Goal: Task Accomplishment & Management: Complete application form

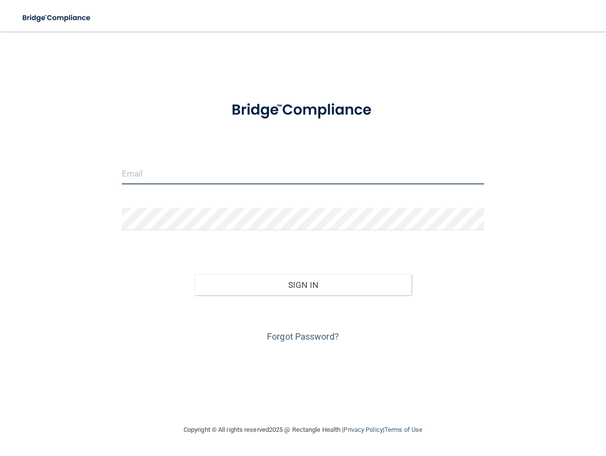
click at [256, 172] on input "email" at bounding box center [303, 173] width 363 height 22
type input "[EMAIL_ADDRESS][DOMAIN_NAME]"
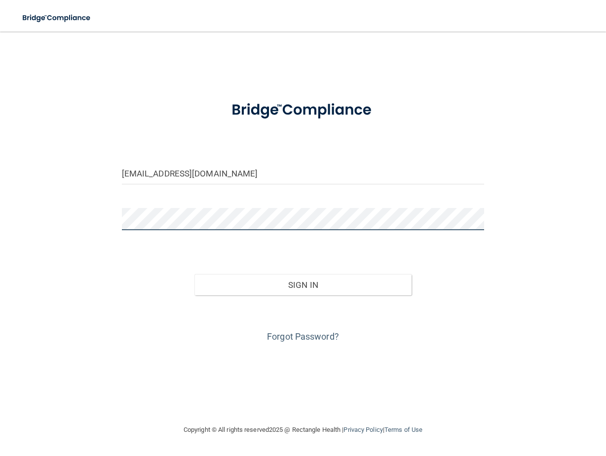
click at [194, 274] on button "Sign In" at bounding box center [303, 285] width 218 height 22
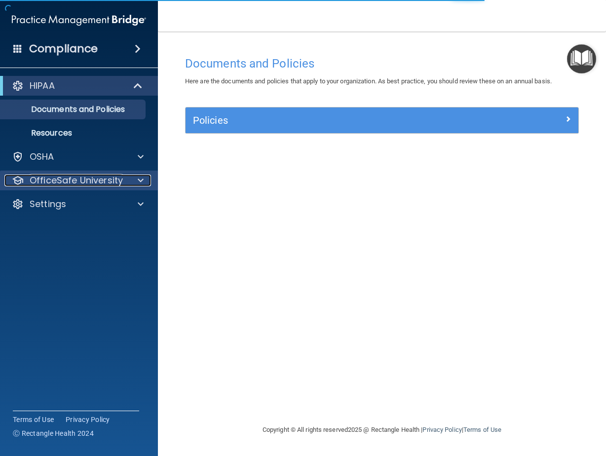
click at [110, 183] on p "OfficeSafe University" at bounding box center [76, 181] width 93 height 12
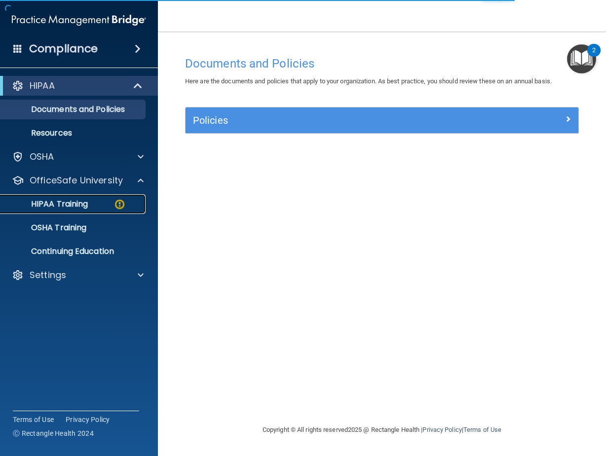
click at [125, 204] on img at bounding box center [119, 204] width 12 height 12
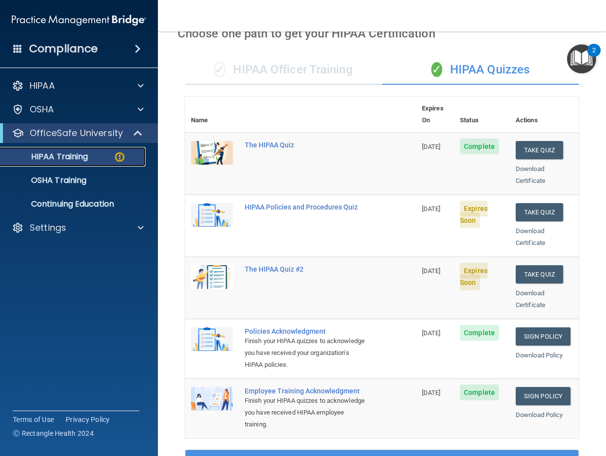
scroll to position [49, 0]
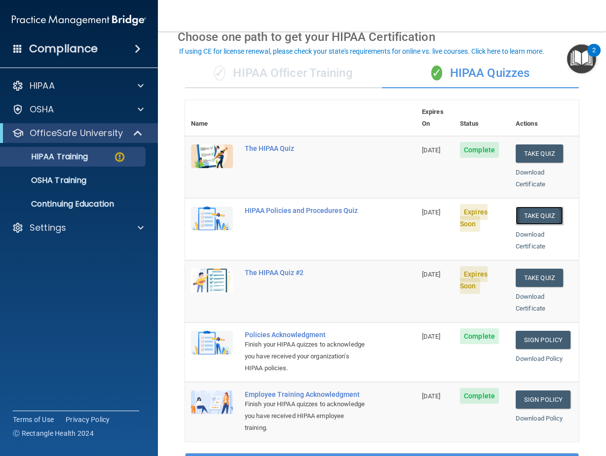
click at [517, 207] on button "Take Quiz" at bounding box center [539, 216] width 47 height 18
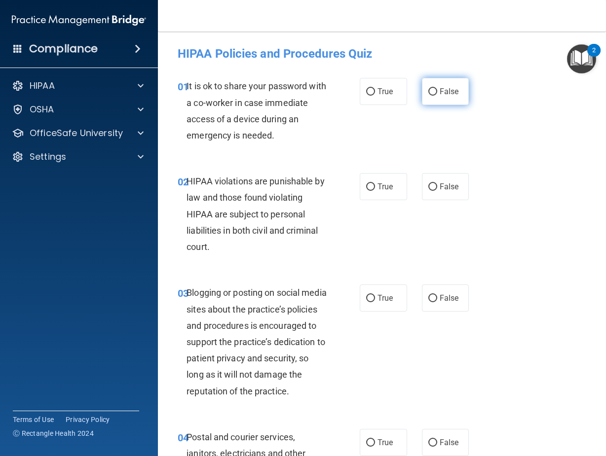
click at [457, 88] on label "False" at bounding box center [445, 91] width 47 height 27
click at [437, 88] on input "False" at bounding box center [432, 91] width 9 height 7
radio input "true"
click at [377, 185] on span "True" at bounding box center [384, 186] width 15 height 9
click at [374, 185] on input "True" at bounding box center [370, 187] width 9 height 7
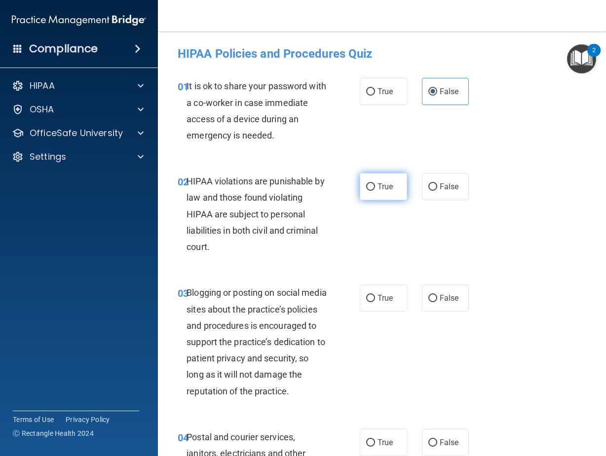
radio input "true"
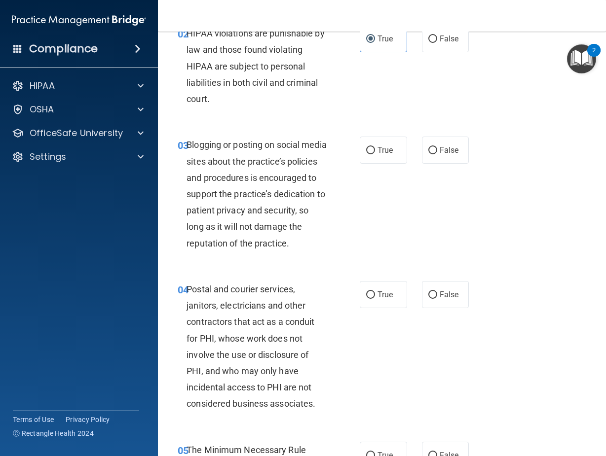
scroll to position [197, 0]
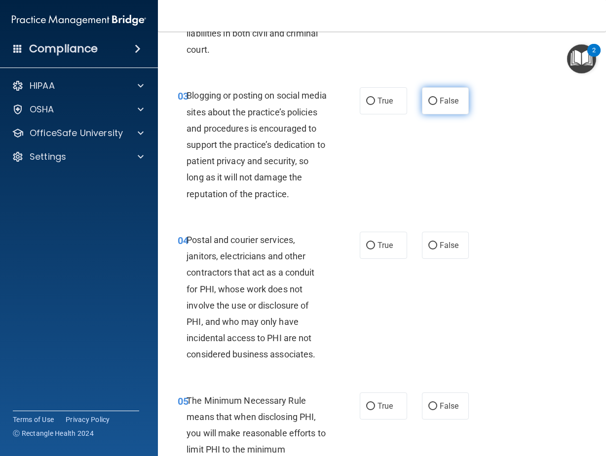
click at [424, 96] on label "False" at bounding box center [445, 100] width 47 height 27
click at [428, 98] on input "False" at bounding box center [432, 101] width 9 height 7
radio input "true"
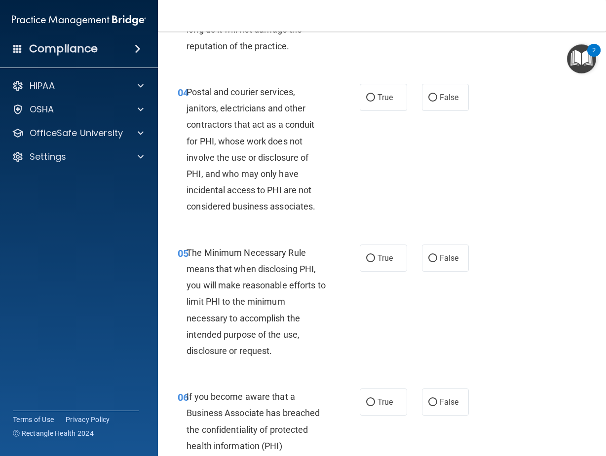
scroll to position [395, 0]
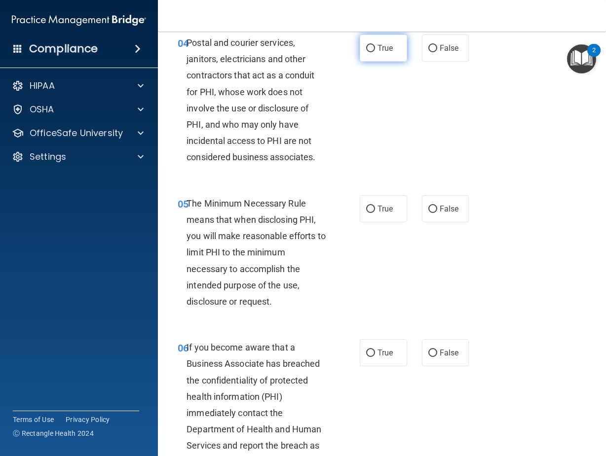
click at [366, 52] on input "True" at bounding box center [370, 48] width 9 height 7
radio input "true"
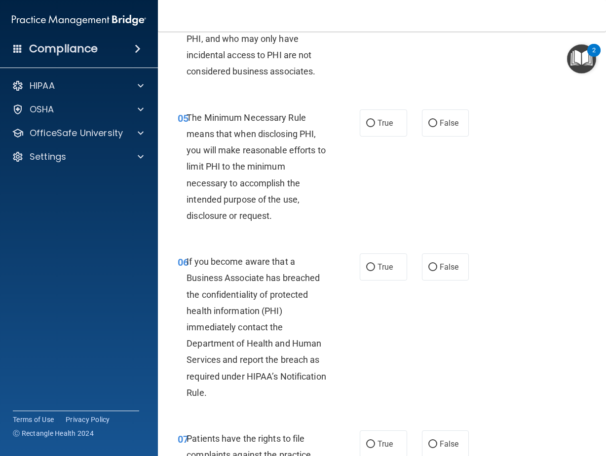
scroll to position [543, 0]
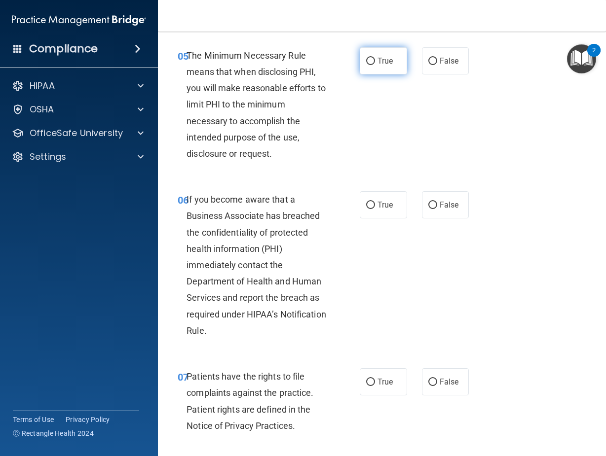
click at [379, 66] on span "True" at bounding box center [384, 60] width 15 height 9
click at [375, 65] on input "True" at bounding box center [370, 61] width 9 height 7
radio input "true"
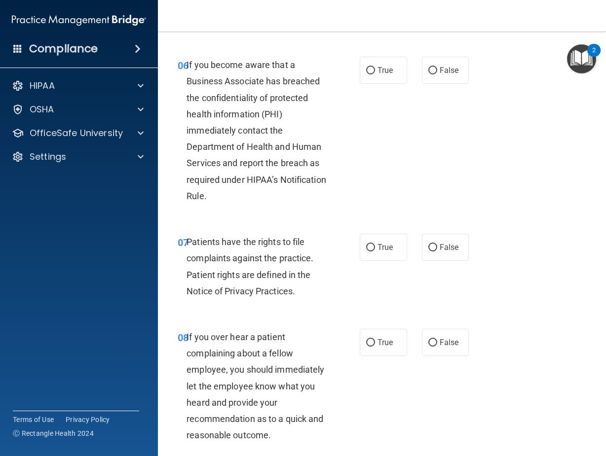
scroll to position [691, 0]
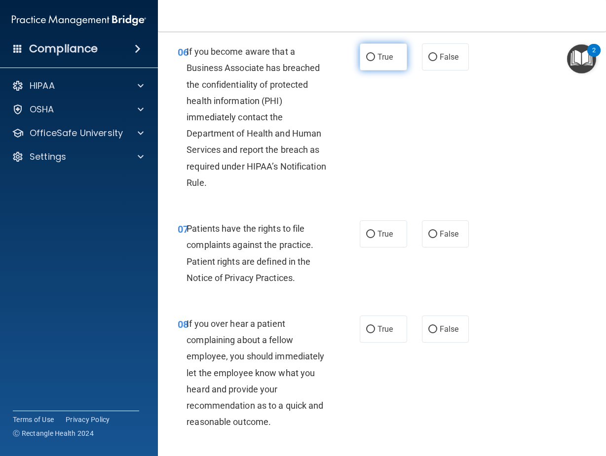
click at [362, 68] on label "True" at bounding box center [383, 56] width 47 height 27
click at [366, 61] on input "True" at bounding box center [370, 57] width 9 height 7
radio input "true"
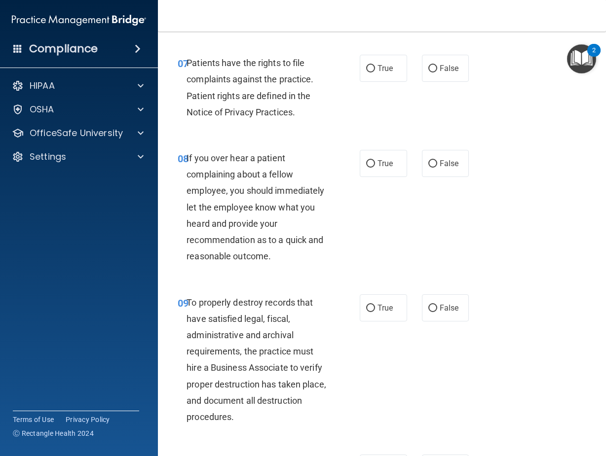
scroll to position [888, 0]
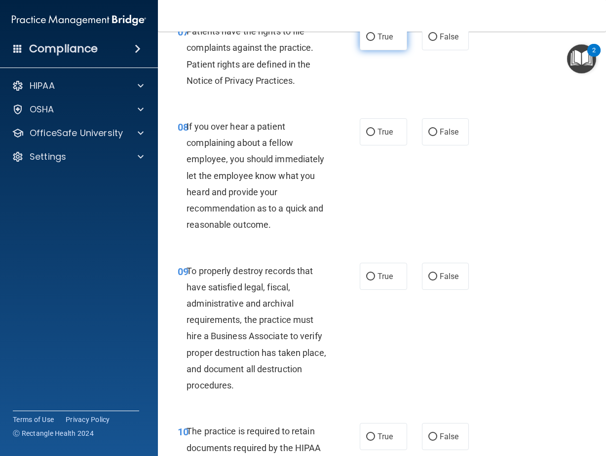
click at [380, 43] on label "True" at bounding box center [383, 36] width 47 height 27
click at [375, 41] on input "True" at bounding box center [370, 37] width 9 height 7
radio input "true"
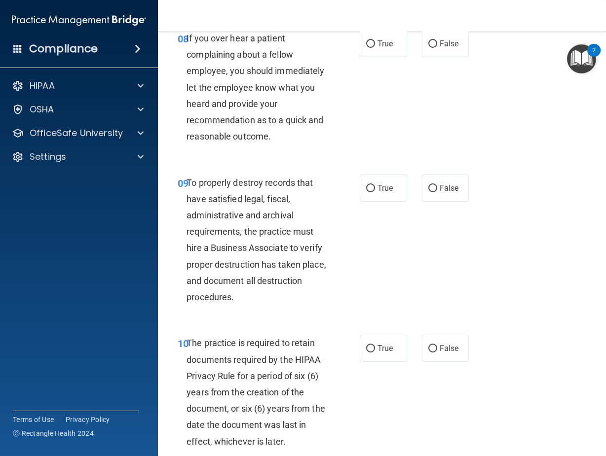
scroll to position [987, 0]
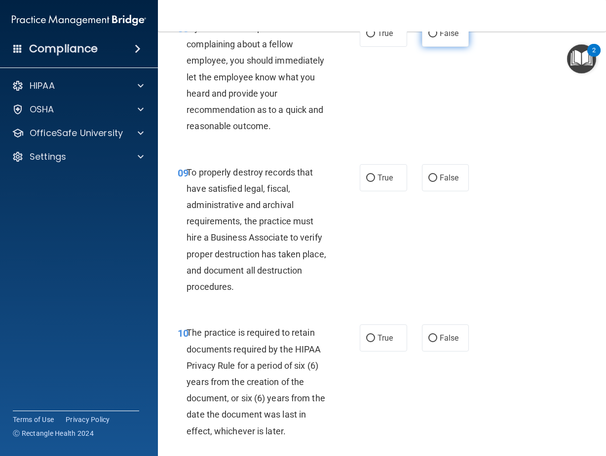
click at [456, 47] on label "False" at bounding box center [445, 33] width 47 height 27
click at [437, 38] on input "False" at bounding box center [432, 33] width 9 height 7
radio input "true"
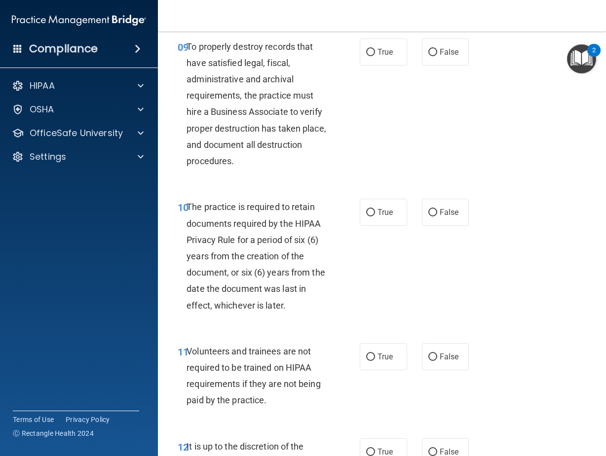
scroll to position [1135, 0]
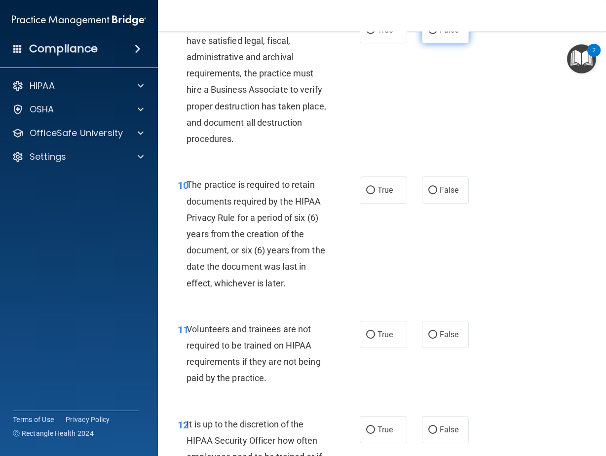
click at [453, 35] on span "False" at bounding box center [449, 29] width 19 height 9
click at [437, 34] on input "False" at bounding box center [432, 30] width 9 height 7
radio input "true"
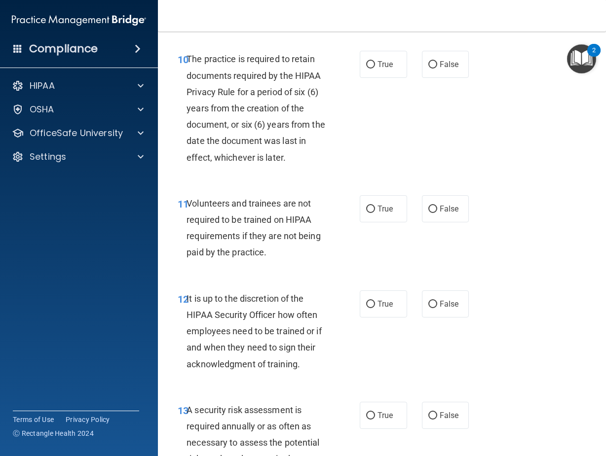
scroll to position [1283, 0]
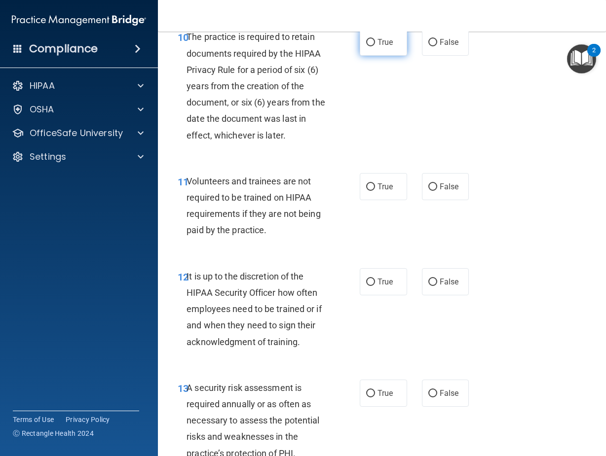
click at [371, 46] on input "True" at bounding box center [370, 42] width 9 height 7
radio input "true"
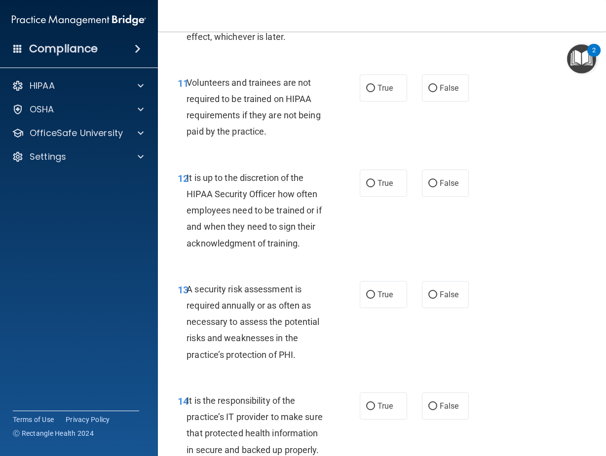
scroll to position [1431, 0]
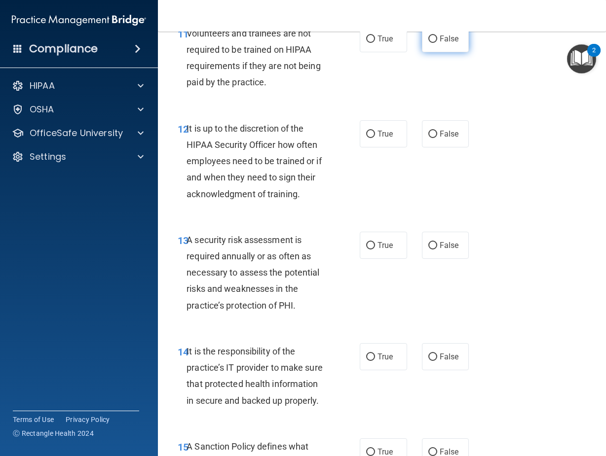
click at [447, 43] on span "False" at bounding box center [449, 38] width 19 height 9
click at [437, 43] on input "False" at bounding box center [432, 39] width 9 height 7
radio input "true"
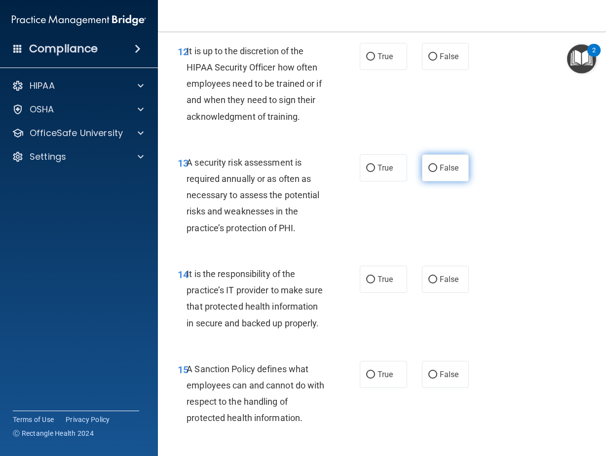
scroll to position [1530, 0]
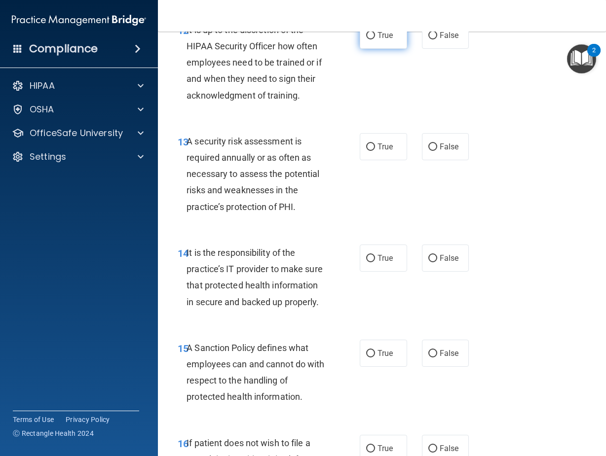
click at [377, 49] on label "True" at bounding box center [383, 35] width 47 height 27
click at [375, 39] on input "True" at bounding box center [370, 35] width 9 height 7
radio input "true"
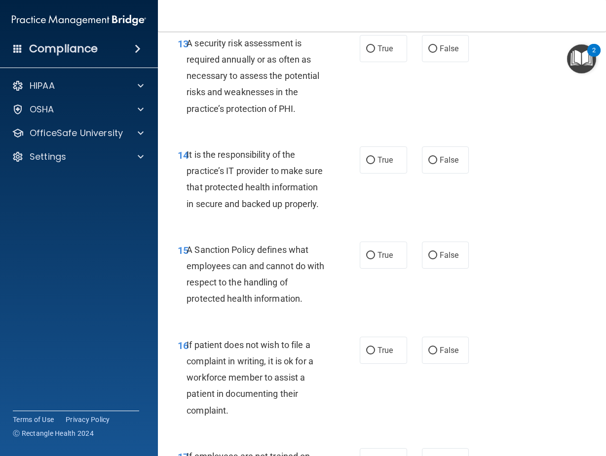
scroll to position [1628, 0]
click at [366, 52] on input "True" at bounding box center [370, 48] width 9 height 7
radio input "true"
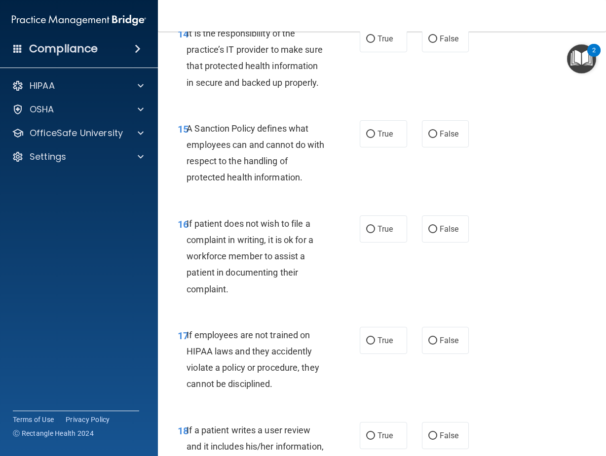
scroll to position [1727, 0]
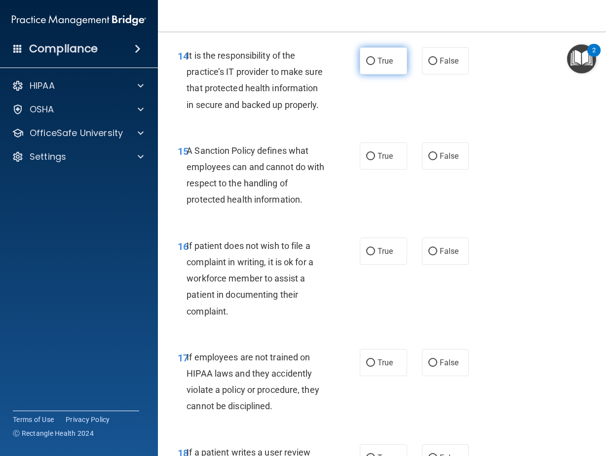
click at [373, 72] on label "True" at bounding box center [383, 60] width 47 height 27
click at [373, 65] on input "True" at bounding box center [370, 61] width 9 height 7
radio input "true"
click at [445, 66] on span "False" at bounding box center [449, 60] width 19 height 9
click at [437, 65] on input "False" at bounding box center [432, 61] width 9 height 7
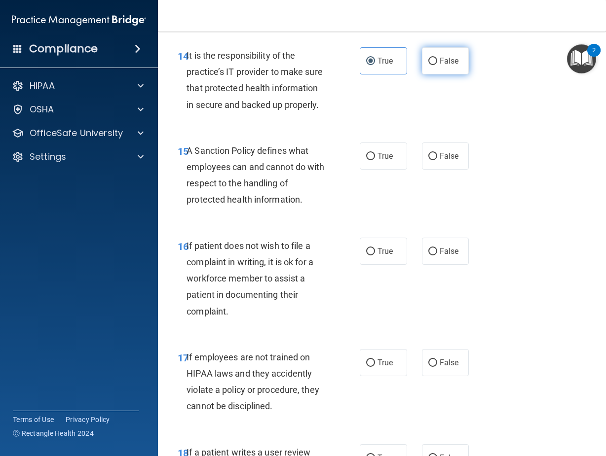
radio input "true"
radio input "false"
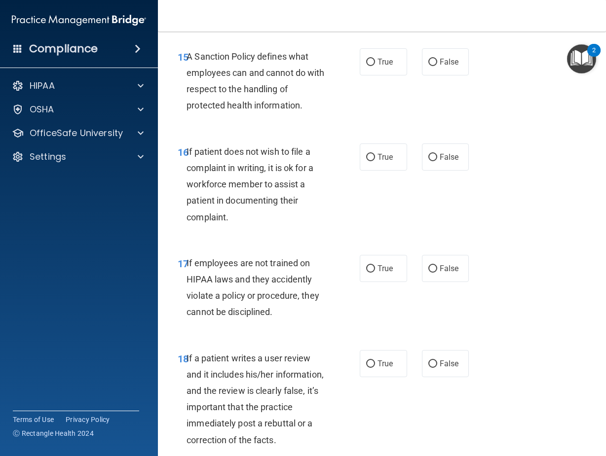
scroll to position [1826, 0]
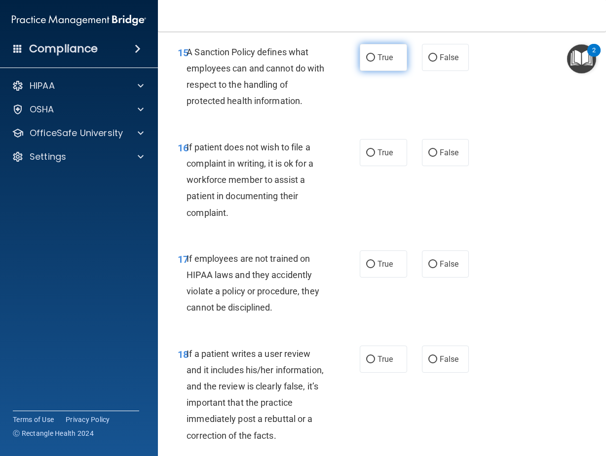
click at [381, 71] on label "True" at bounding box center [383, 57] width 47 height 27
click at [375, 62] on input "True" at bounding box center [370, 57] width 9 height 7
radio input "true"
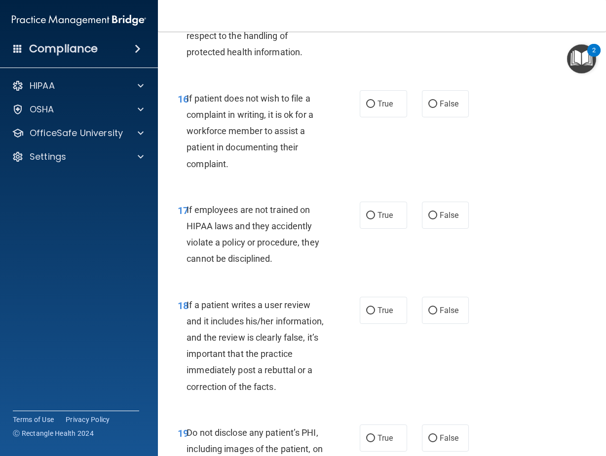
scroll to position [1924, 0]
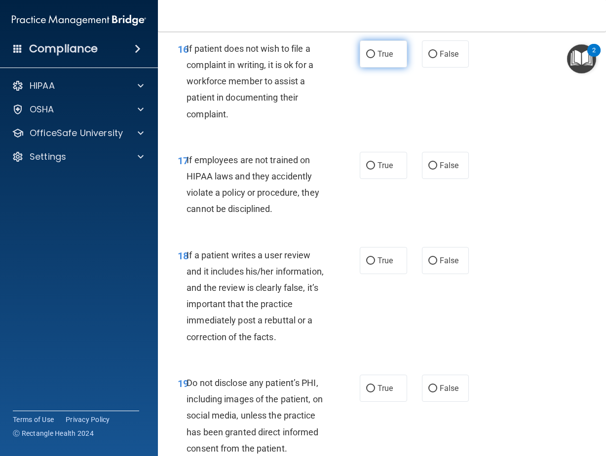
click at [360, 68] on label "True" at bounding box center [383, 53] width 47 height 27
click at [366, 58] on input "True" at bounding box center [370, 54] width 9 height 7
radio input "true"
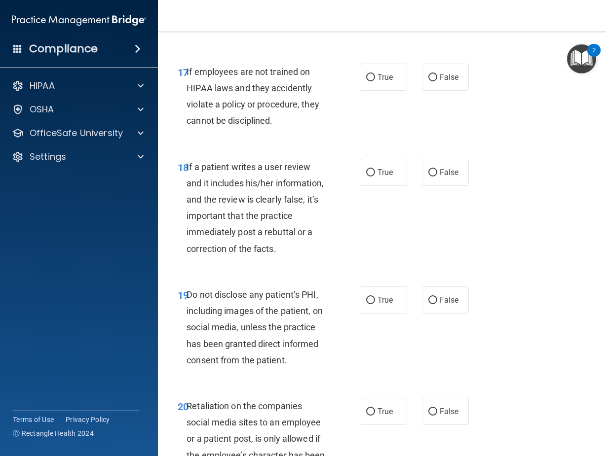
scroll to position [2023, 0]
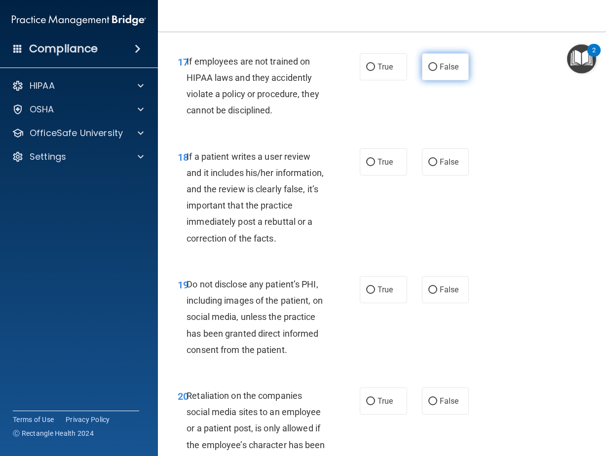
click at [446, 72] on span "False" at bounding box center [449, 66] width 19 height 9
click at [437, 71] on input "False" at bounding box center [432, 67] width 9 height 7
radio input "true"
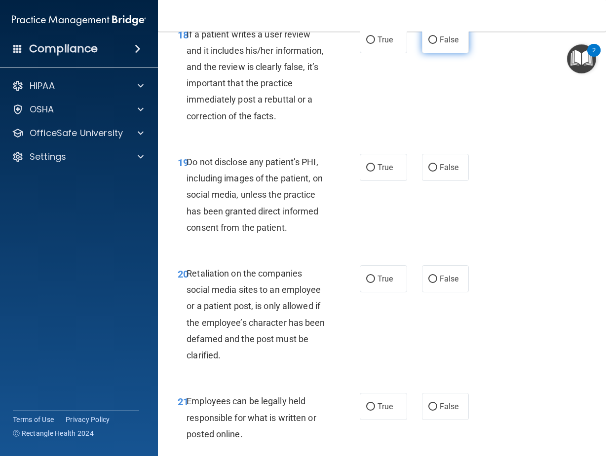
scroll to position [2122, 0]
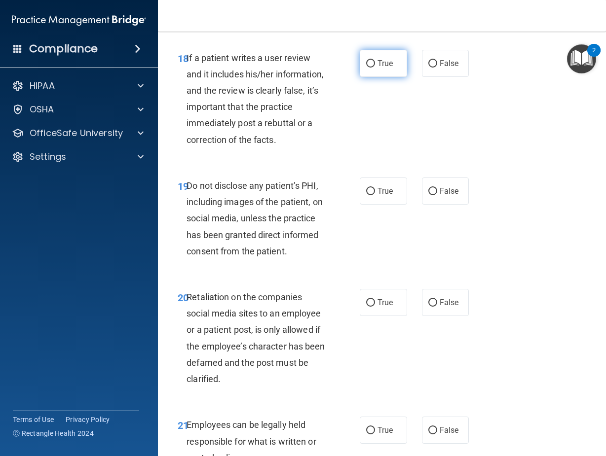
click at [366, 68] on input "True" at bounding box center [370, 63] width 9 height 7
radio input "true"
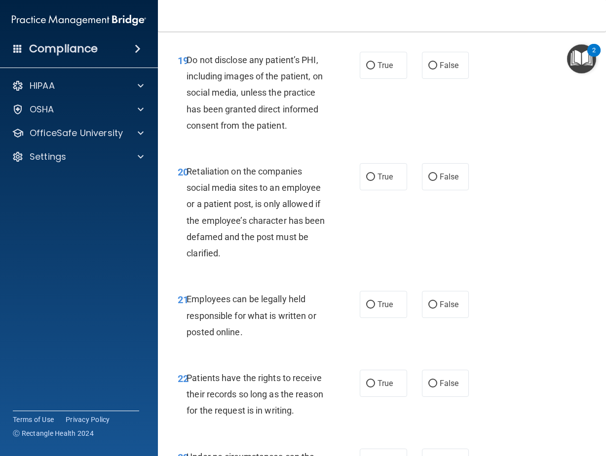
scroll to position [2270, 0]
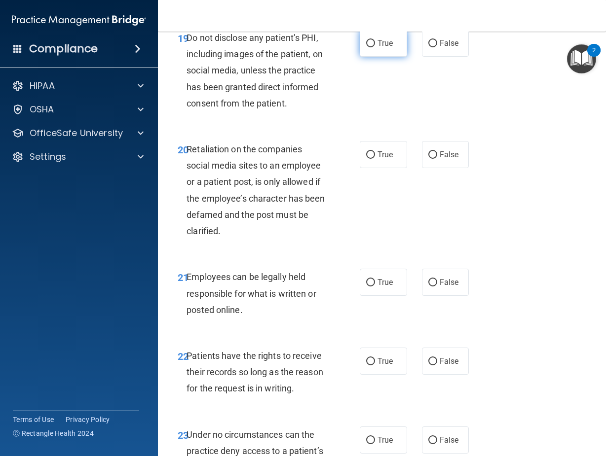
click at [378, 48] on span "True" at bounding box center [384, 42] width 15 height 9
click at [375, 47] on input "True" at bounding box center [370, 43] width 9 height 7
radio input "true"
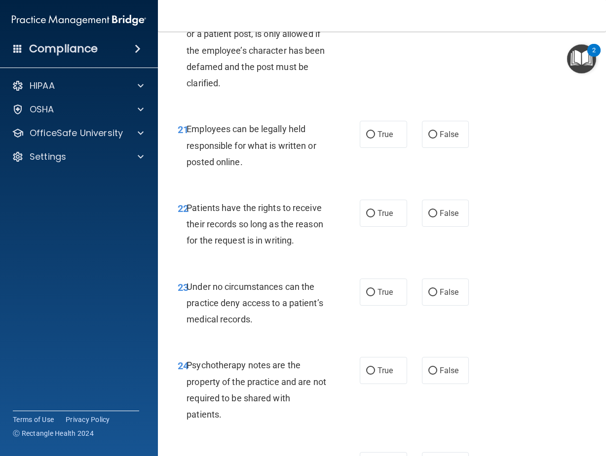
scroll to position [2368, 0]
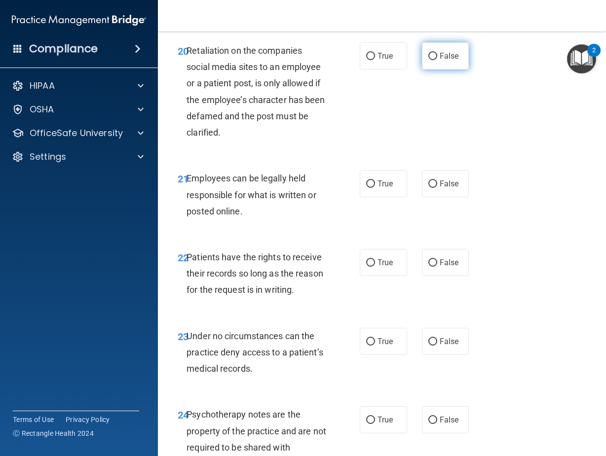
click at [430, 60] on input "False" at bounding box center [432, 56] width 9 height 7
radio input "true"
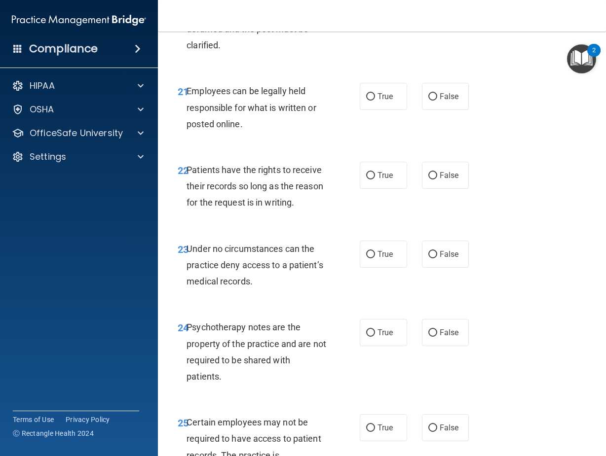
scroll to position [2467, 0]
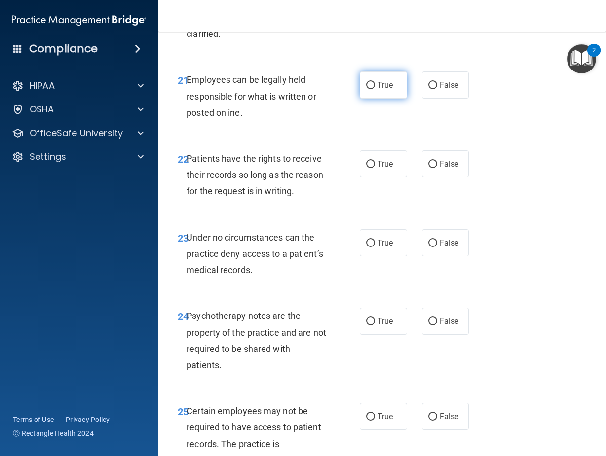
click at [377, 90] on span "True" at bounding box center [384, 84] width 15 height 9
click at [374, 89] on input "True" at bounding box center [370, 85] width 9 height 7
radio input "true"
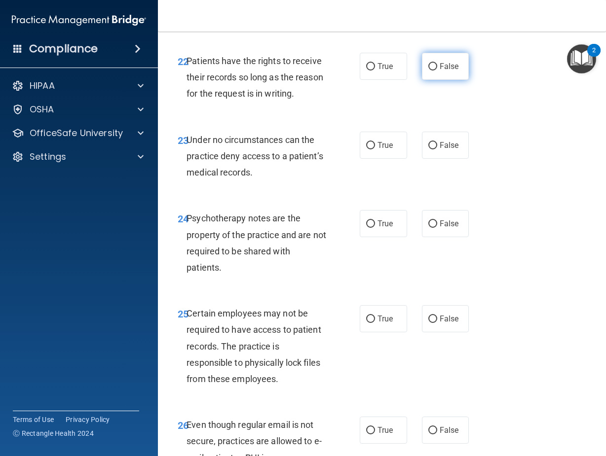
scroll to position [2566, 0]
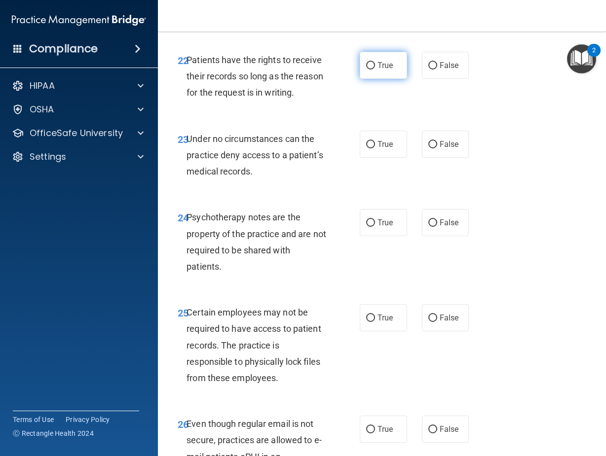
click at [381, 79] on label "True" at bounding box center [383, 65] width 47 height 27
click at [375, 70] on input "True" at bounding box center [370, 65] width 9 height 7
radio input "true"
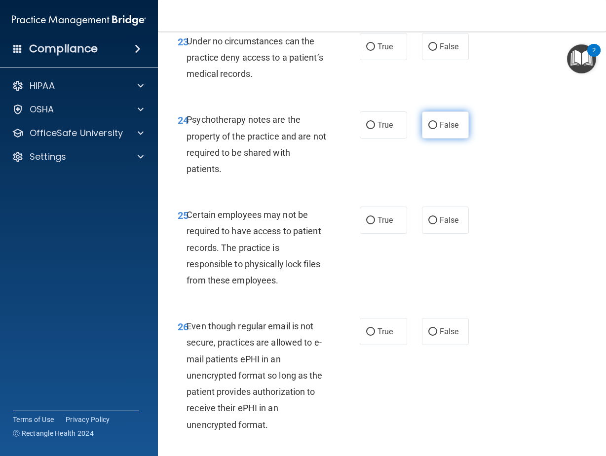
scroll to position [2664, 0]
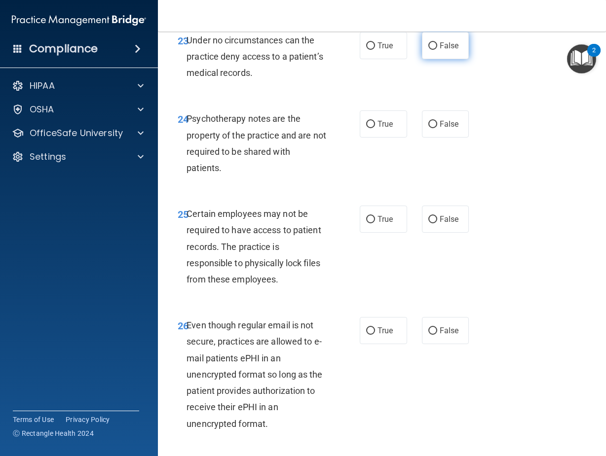
click at [441, 59] on label "False" at bounding box center [445, 45] width 47 height 27
click at [437, 50] on input "False" at bounding box center [432, 45] width 9 height 7
radio input "true"
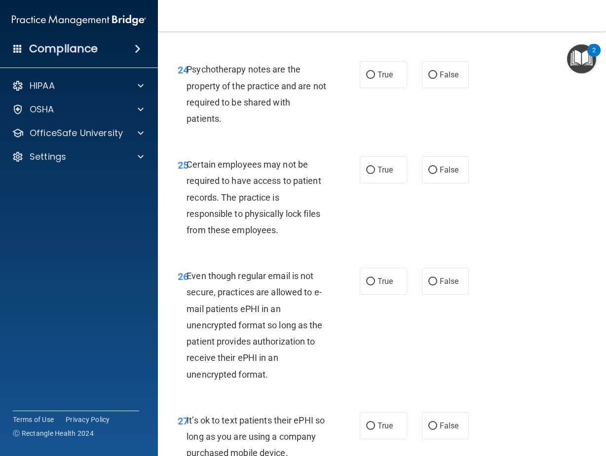
scroll to position [2763, 0]
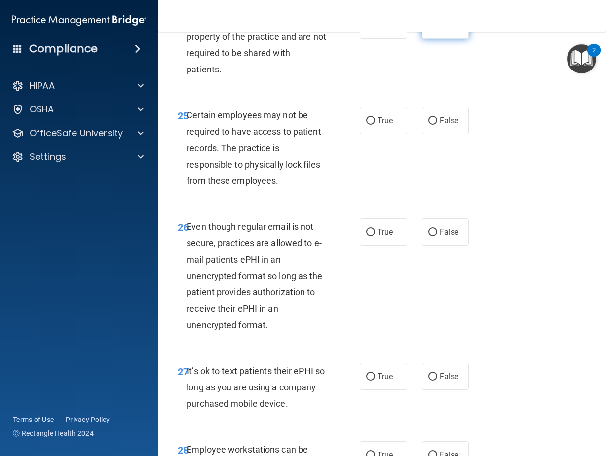
click at [461, 39] on label "False" at bounding box center [445, 25] width 47 height 27
click at [437, 30] on input "False" at bounding box center [432, 25] width 9 height 7
radio input "true"
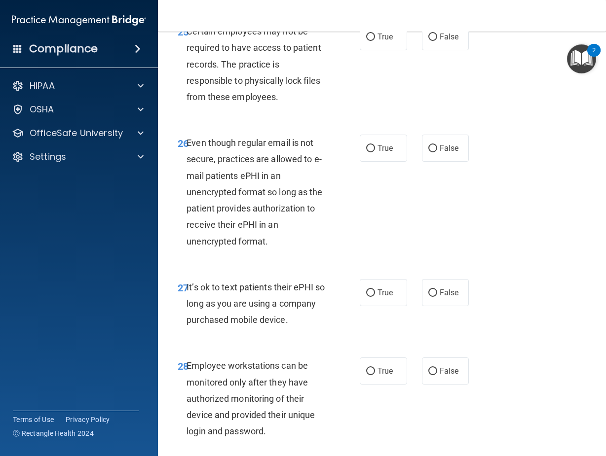
scroll to position [2862, 0]
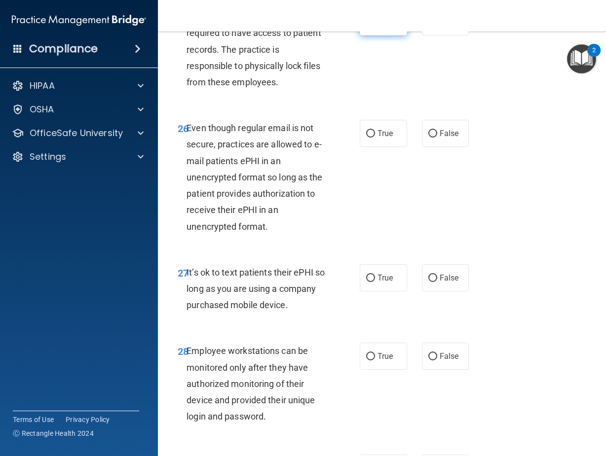
click at [360, 36] on label "True" at bounding box center [383, 21] width 47 height 27
click at [366, 26] on input "True" at bounding box center [370, 22] width 9 height 7
radio input "true"
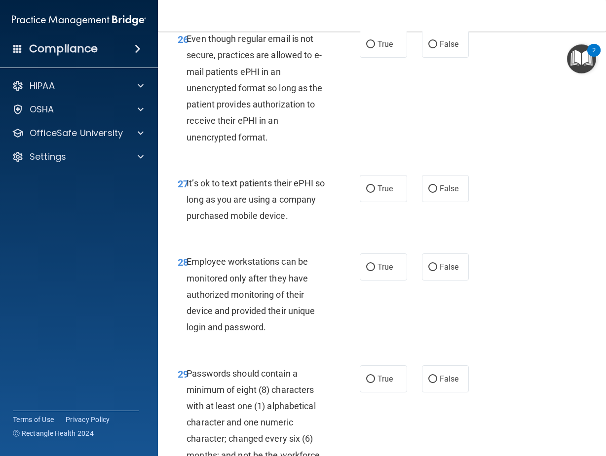
scroll to position [2961, 0]
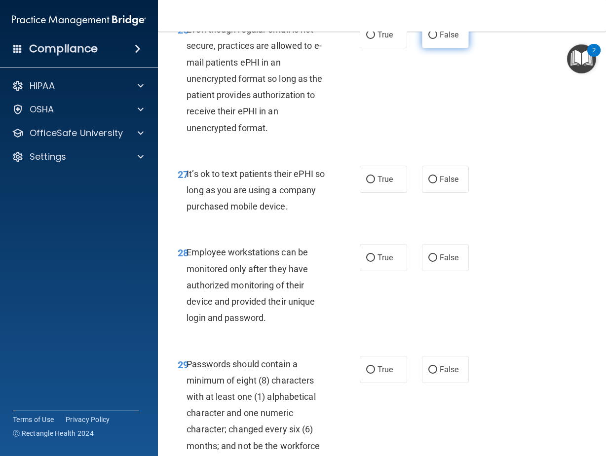
click at [447, 39] on span "False" at bounding box center [449, 34] width 19 height 9
click at [437, 39] on input "False" at bounding box center [432, 35] width 9 height 7
radio input "true"
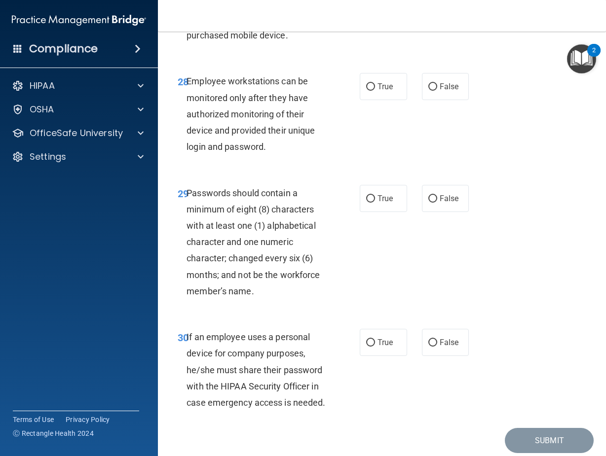
scroll to position [3109, 0]
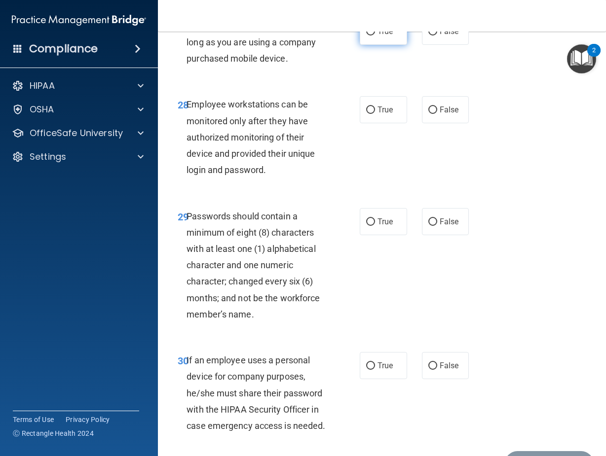
click at [381, 45] on label "True" at bounding box center [383, 31] width 47 height 27
click at [375, 36] on input "True" at bounding box center [370, 31] width 9 height 7
radio input "true"
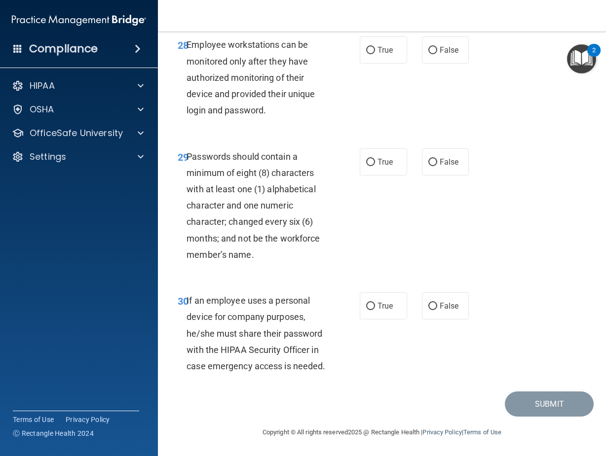
scroll to position [3207, 0]
click at [391, 64] on label "True" at bounding box center [383, 50] width 47 height 27
click at [375, 54] on input "True" at bounding box center [370, 50] width 9 height 7
radio input "true"
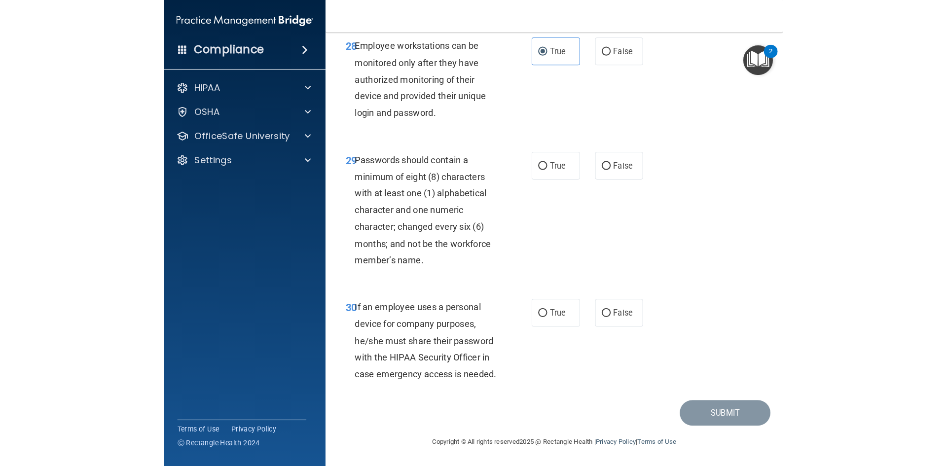
scroll to position [3250, 0]
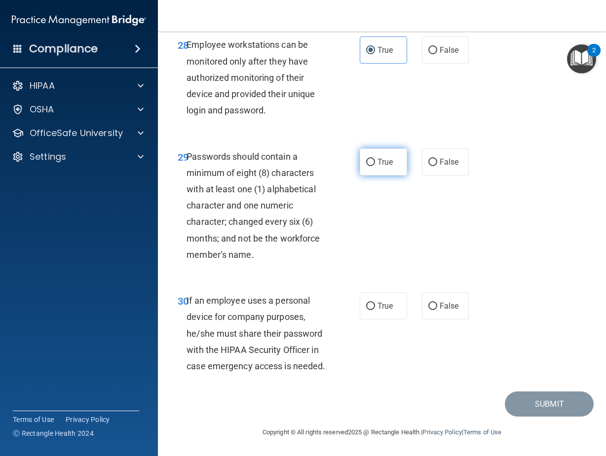
click at [389, 156] on label "True" at bounding box center [383, 162] width 47 height 27
click at [375, 159] on input "True" at bounding box center [370, 162] width 9 height 7
radio input "true"
click at [366, 303] on input "True" at bounding box center [370, 306] width 9 height 7
radio input "true"
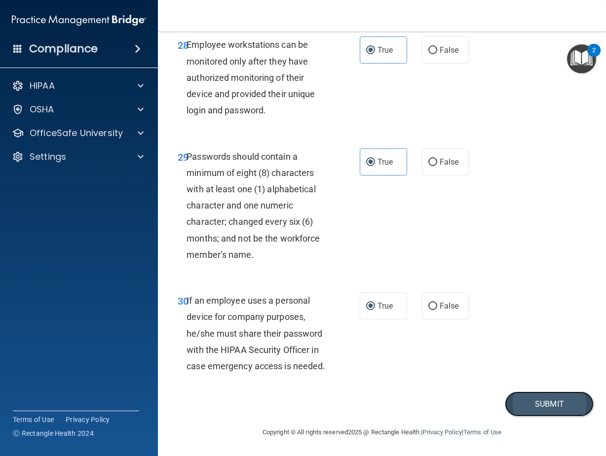
click at [559, 415] on button "Submit" at bounding box center [549, 404] width 89 height 25
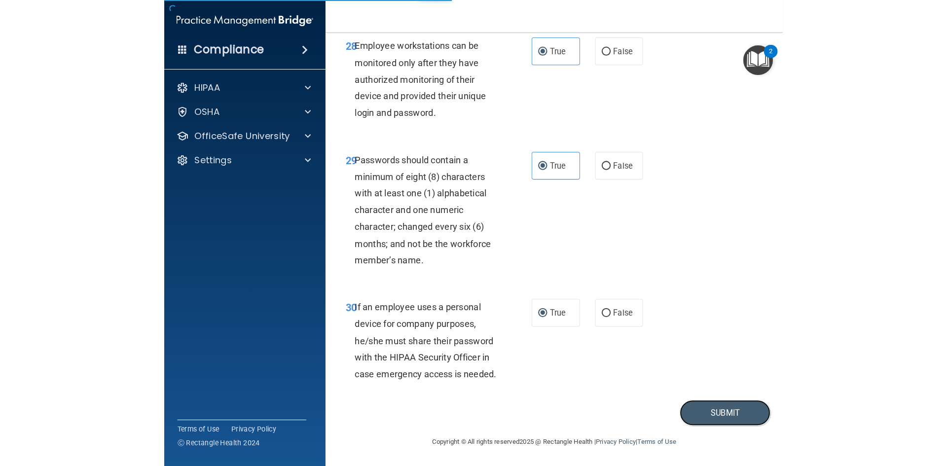
scroll to position [2011, 0]
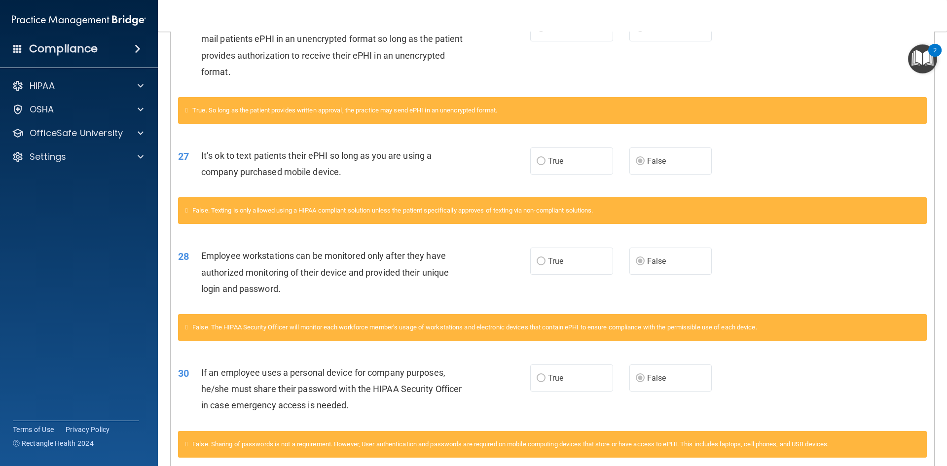
scroll to position [981, 0]
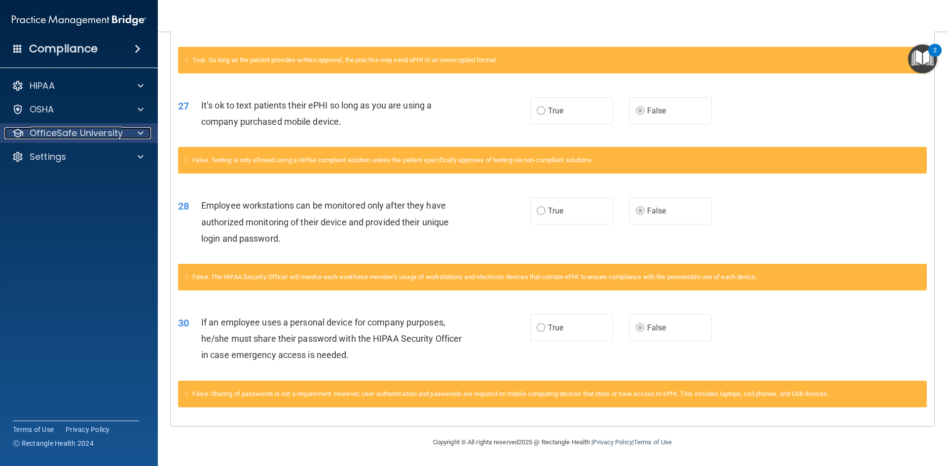
click at [131, 135] on div at bounding box center [139, 133] width 25 height 12
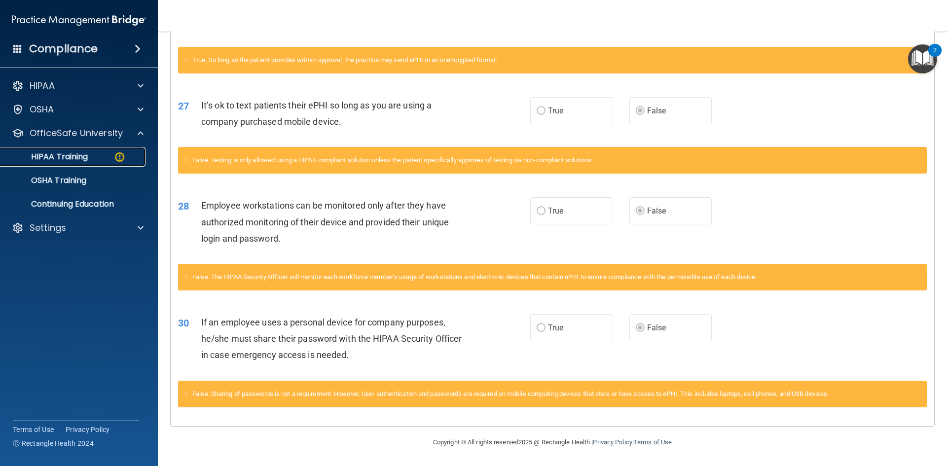
click at [119, 156] on img at bounding box center [119, 157] width 12 height 12
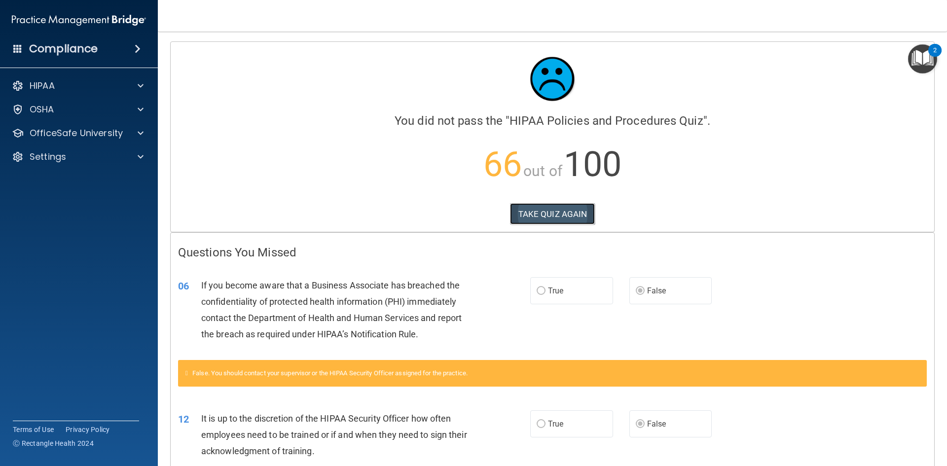
click at [522, 218] on button "TAKE QUIZ AGAIN" at bounding box center [552, 214] width 85 height 22
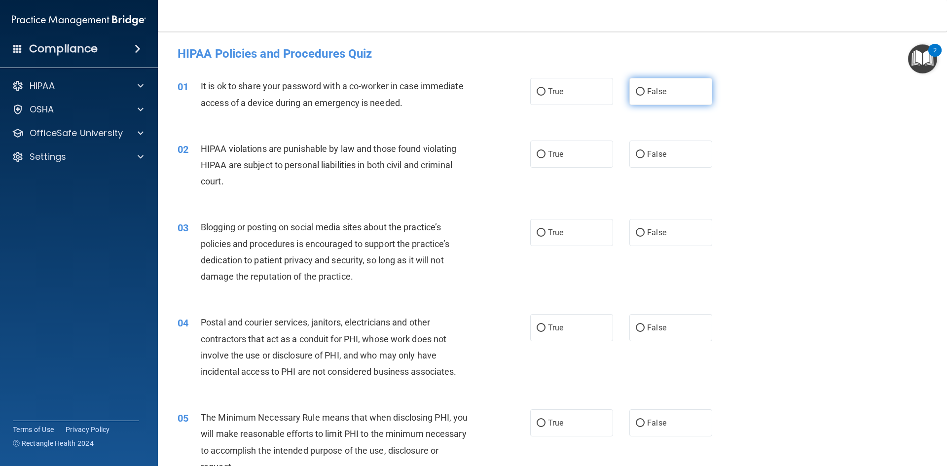
click at [605, 97] on label "False" at bounding box center [671, 91] width 83 height 27
click at [605, 96] on input "False" at bounding box center [640, 91] width 9 height 7
radio input "true"
click at [587, 154] on label "True" at bounding box center [571, 154] width 83 height 27
click at [546, 154] on input "True" at bounding box center [541, 154] width 9 height 7
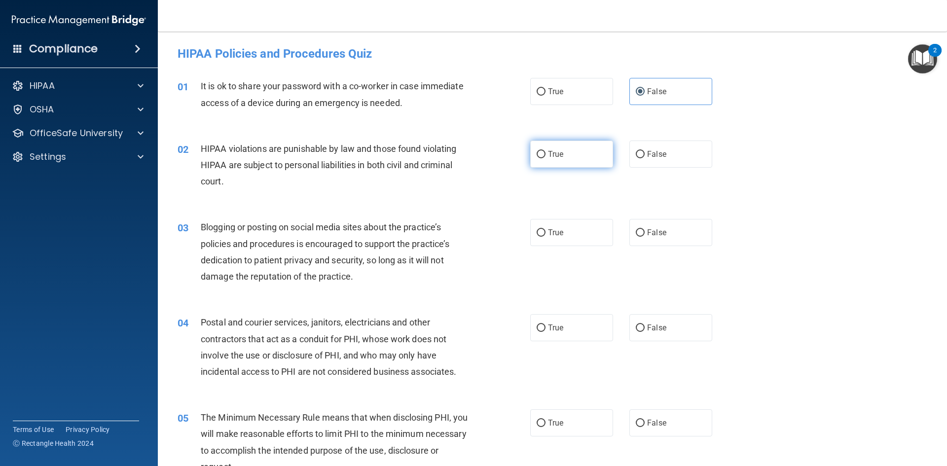
radio input "true"
click at [605, 238] on label "False" at bounding box center [671, 232] width 83 height 27
click at [605, 237] on input "False" at bounding box center [640, 232] width 9 height 7
radio input "true"
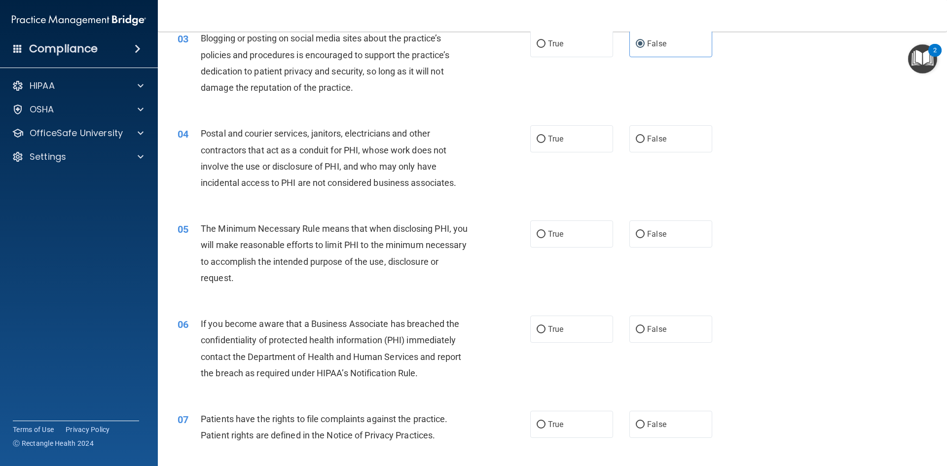
scroll to position [197, 0]
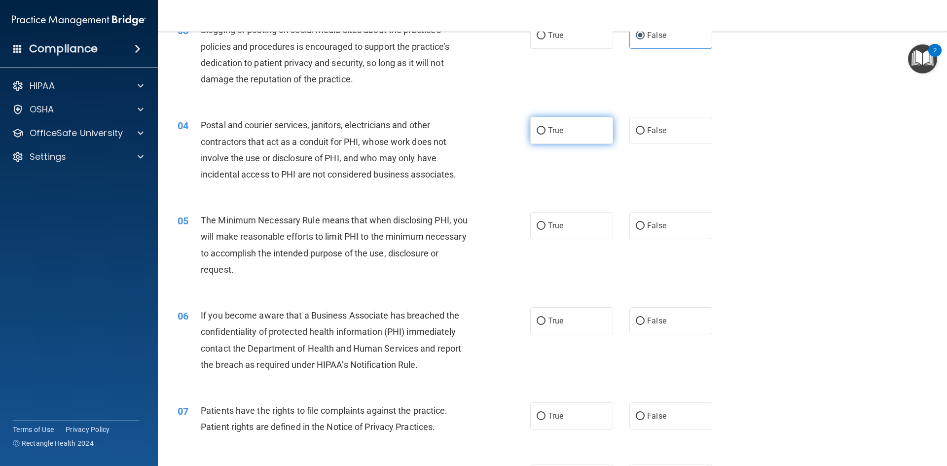
click at [563, 136] on label "True" at bounding box center [571, 130] width 83 height 27
click at [546, 135] on input "True" at bounding box center [541, 130] width 9 height 7
radio input "true"
click at [549, 233] on label "True" at bounding box center [571, 225] width 83 height 27
click at [546, 230] on input "True" at bounding box center [541, 226] width 9 height 7
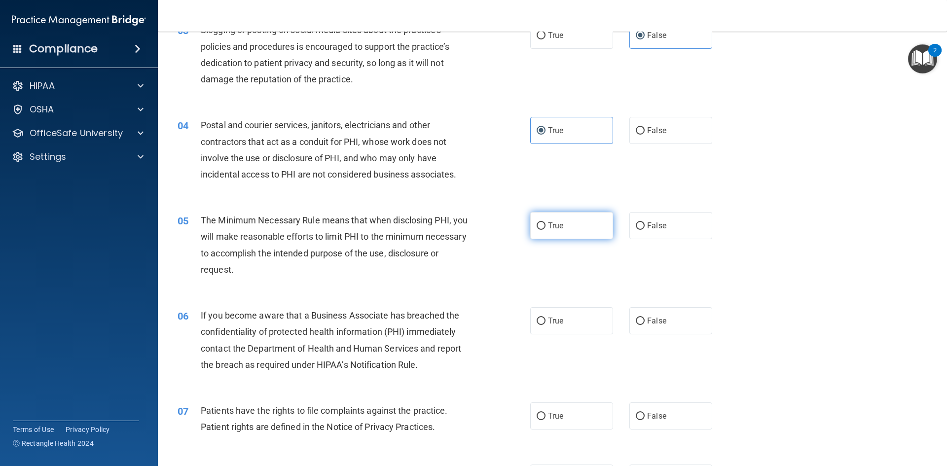
radio input "true"
click at [549, 233] on label "True" at bounding box center [571, 225] width 83 height 27
click at [546, 230] on input "True" at bounding box center [541, 226] width 9 height 7
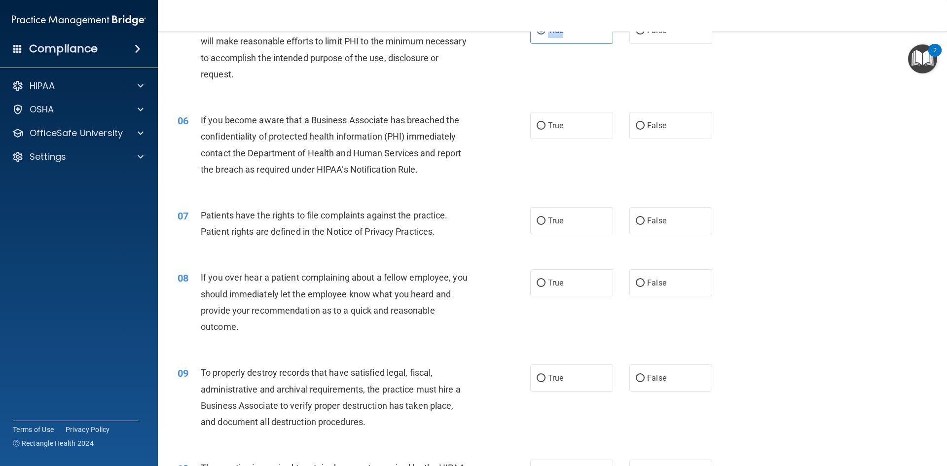
scroll to position [395, 0]
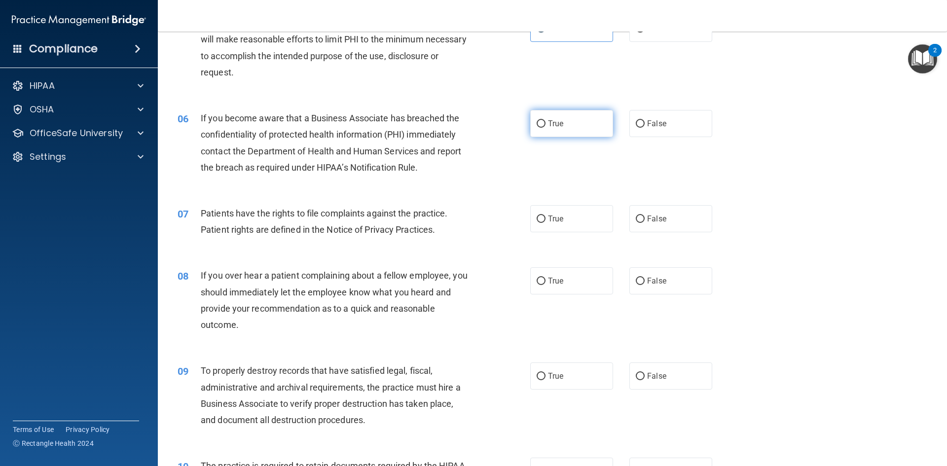
click at [549, 123] on span "True" at bounding box center [555, 123] width 15 height 9
click at [546, 123] on input "True" at bounding box center [541, 123] width 9 height 7
radio input "true"
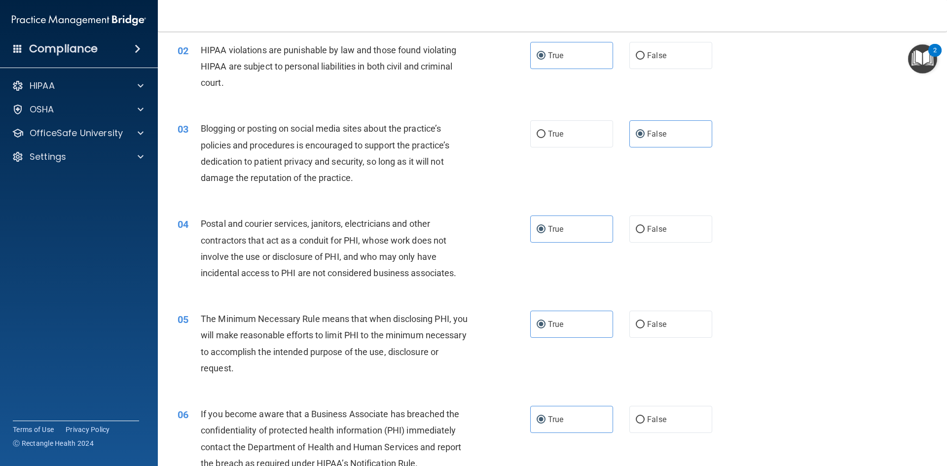
scroll to position [148, 0]
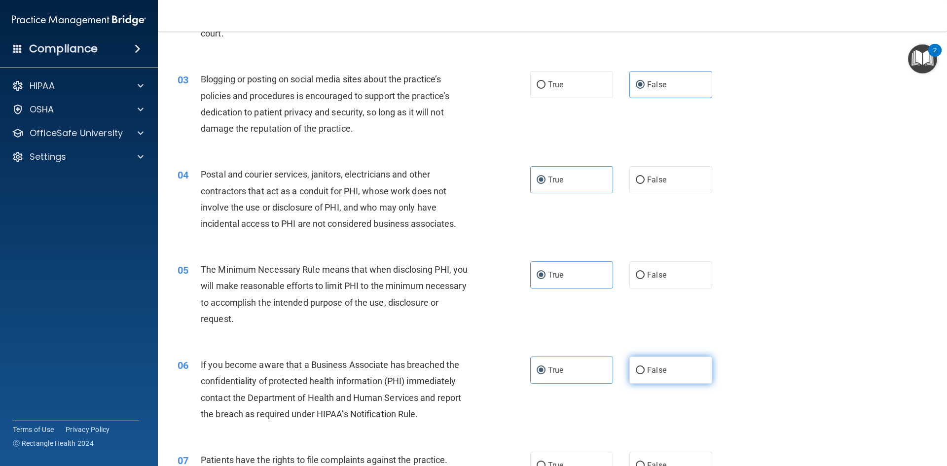
click at [605, 365] on label "False" at bounding box center [671, 370] width 83 height 27
click at [605, 367] on input "False" at bounding box center [640, 370] width 9 height 7
radio input "true"
radio input "false"
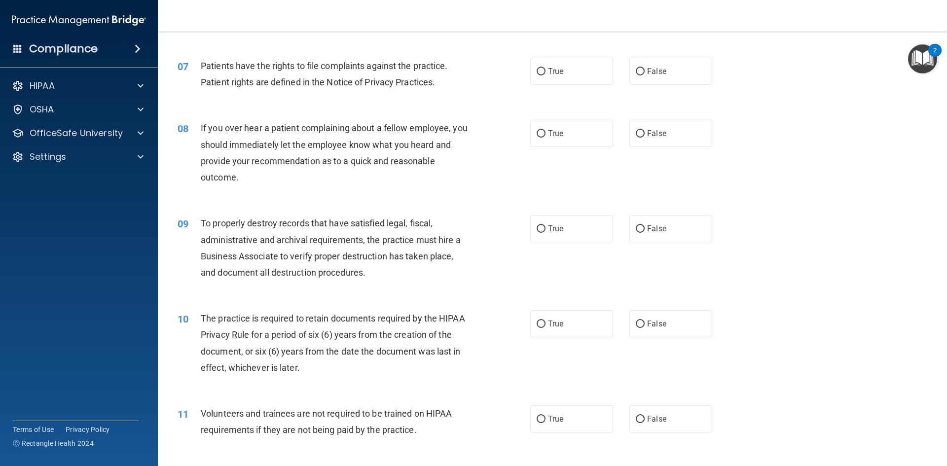
scroll to position [543, 0]
click at [550, 76] on label "True" at bounding box center [571, 70] width 83 height 27
click at [546, 75] on input "True" at bounding box center [541, 71] width 9 height 7
radio input "true"
click at [605, 142] on label "False" at bounding box center [671, 132] width 83 height 27
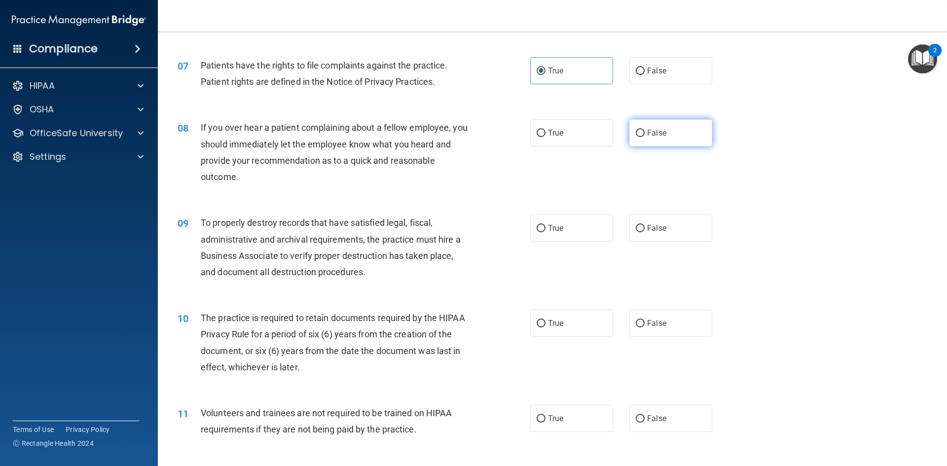
click at [605, 137] on input "False" at bounding box center [640, 133] width 9 height 7
radio input "true"
click at [605, 224] on span "False" at bounding box center [656, 228] width 19 height 9
click at [605, 225] on input "False" at bounding box center [640, 228] width 9 height 7
radio input "true"
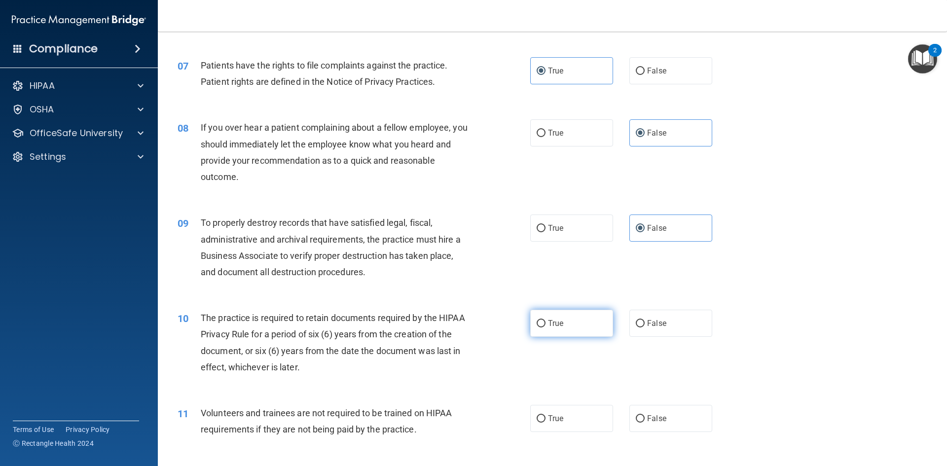
click at [562, 329] on label "True" at bounding box center [571, 323] width 83 height 27
click at [546, 328] on input "True" at bounding box center [541, 323] width 9 height 7
radio input "true"
click at [605, 420] on label "False" at bounding box center [671, 418] width 83 height 27
click at [605, 420] on input "False" at bounding box center [640, 418] width 9 height 7
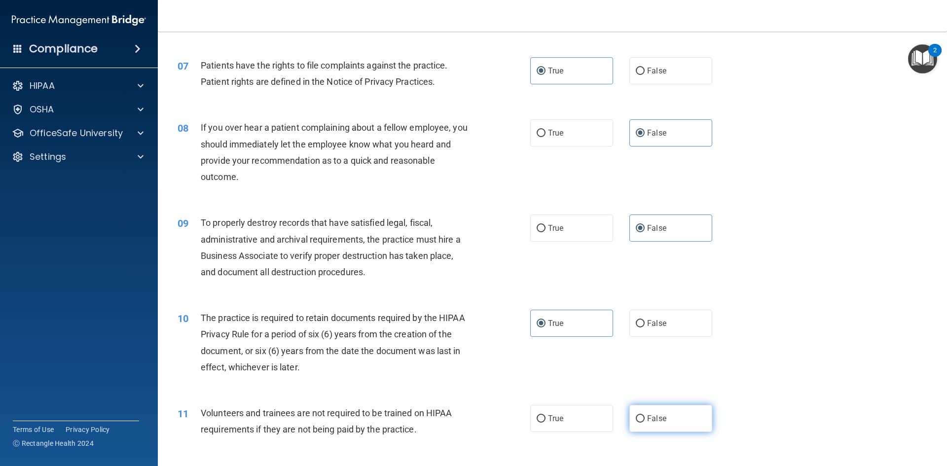
radio input "true"
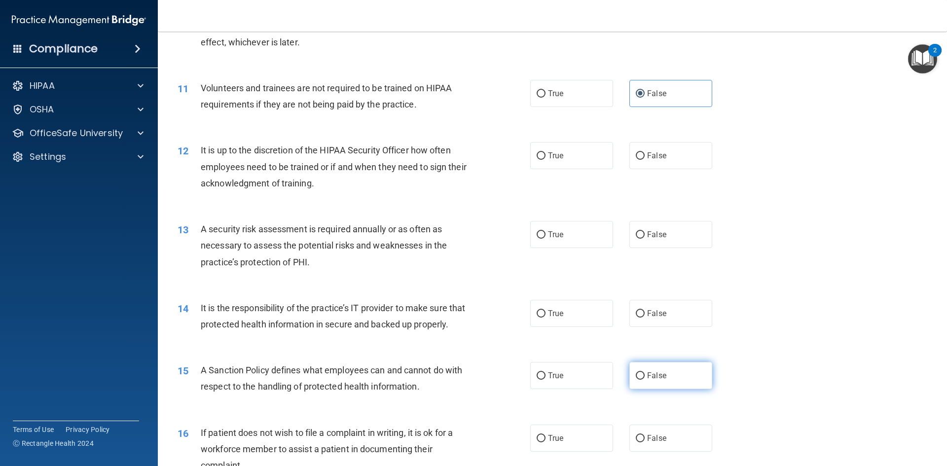
scroll to position [888, 0]
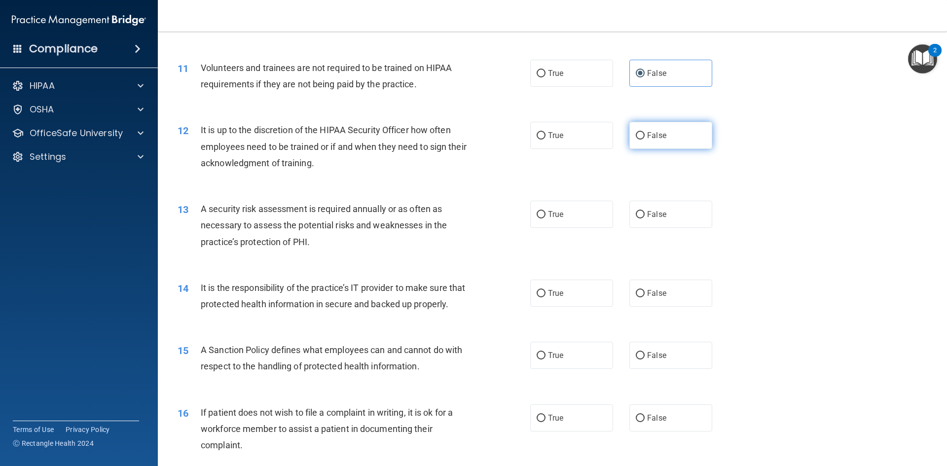
click at [605, 134] on span "False" at bounding box center [656, 135] width 19 height 9
click at [605, 134] on input "False" at bounding box center [640, 135] width 9 height 7
radio input "true"
click at [564, 218] on label "True" at bounding box center [571, 214] width 83 height 27
click at [546, 218] on input "True" at bounding box center [541, 214] width 9 height 7
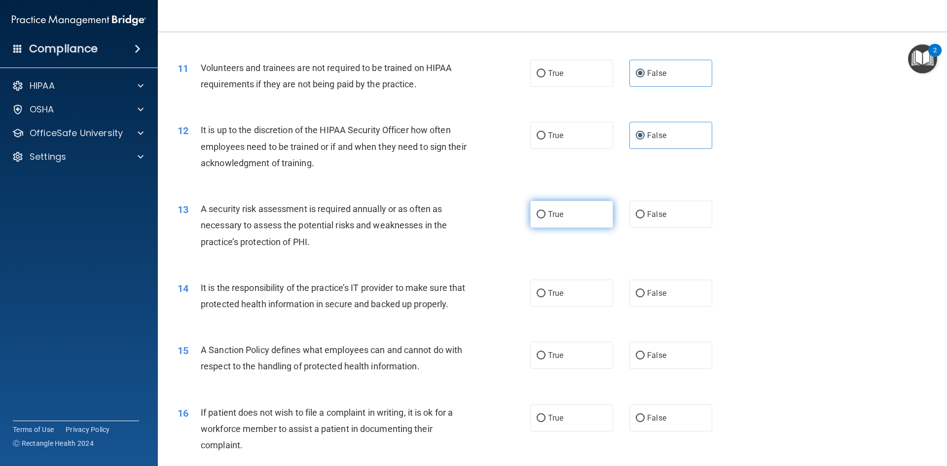
radio input "true"
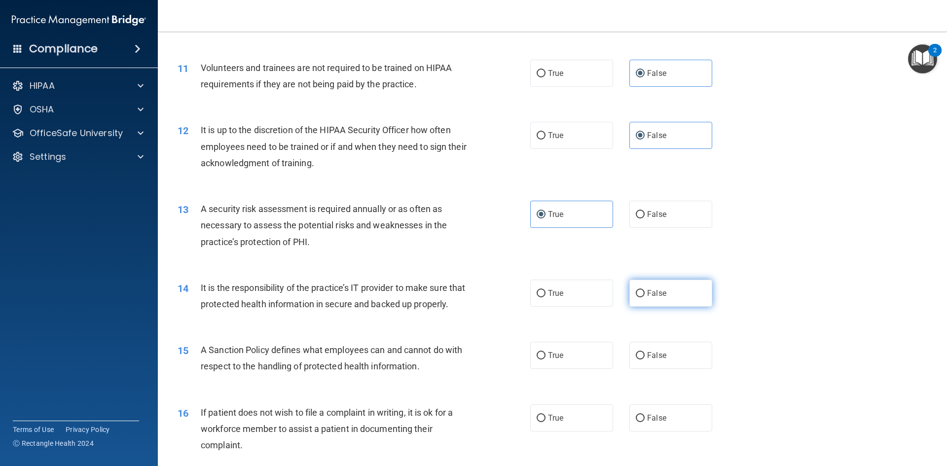
click at [605, 295] on span "False" at bounding box center [656, 293] width 19 height 9
click at [605, 295] on input "False" at bounding box center [640, 293] width 9 height 7
radio input "true"
click at [605, 360] on span "False" at bounding box center [656, 355] width 19 height 9
click at [605, 360] on input "False" at bounding box center [640, 355] width 9 height 7
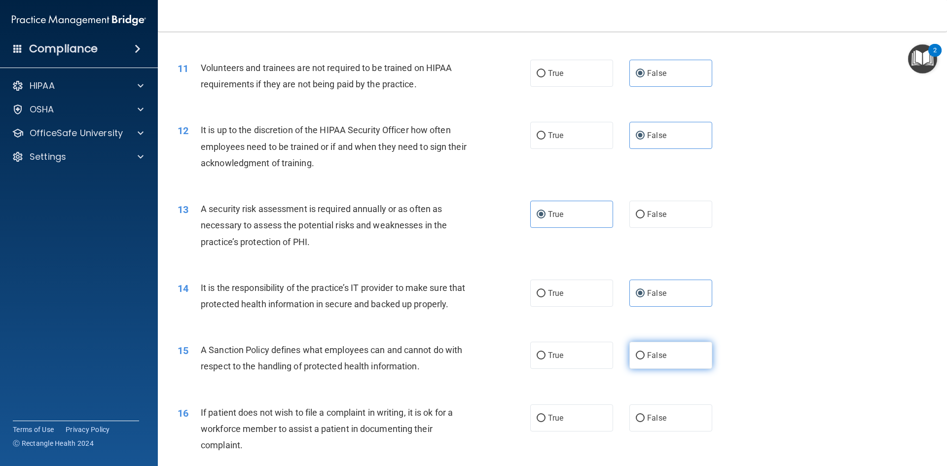
radio input "true"
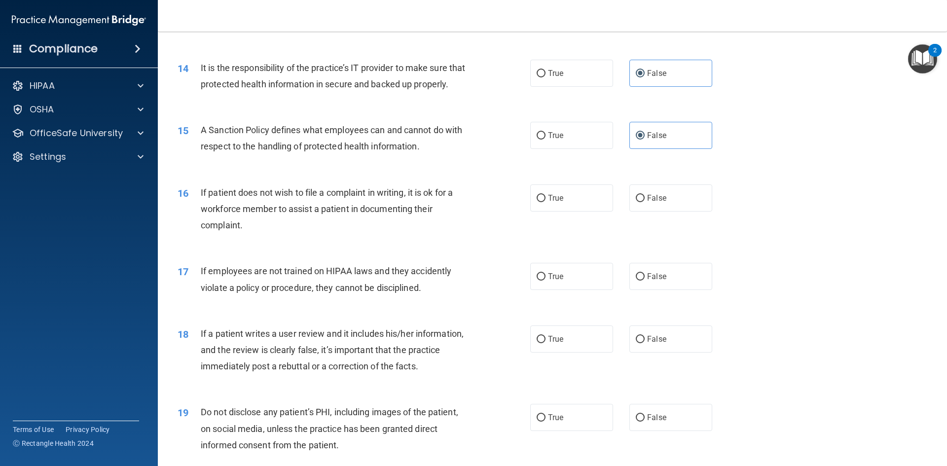
scroll to position [1135, 0]
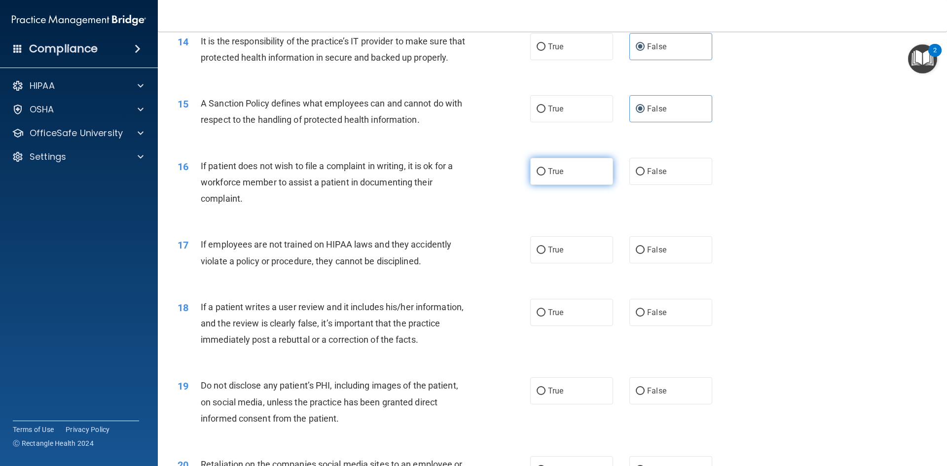
click at [534, 185] on label "True" at bounding box center [571, 171] width 83 height 27
click at [537, 176] on input "True" at bounding box center [541, 171] width 9 height 7
radio input "true"
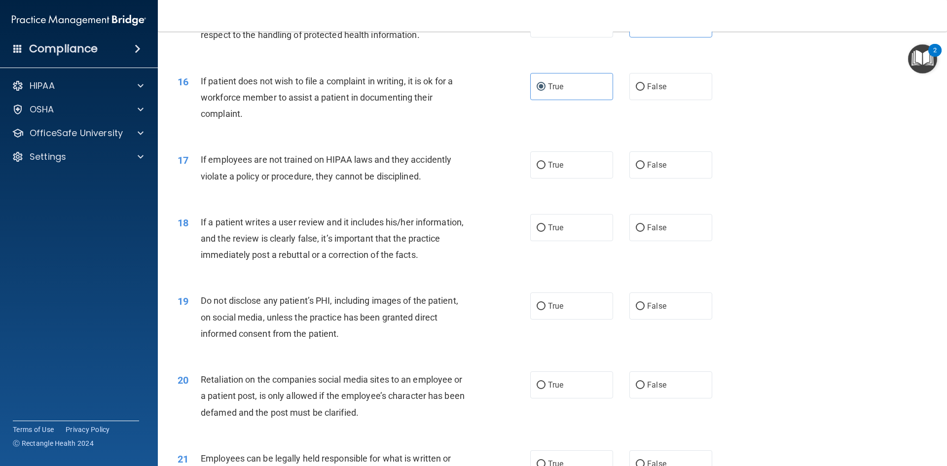
scroll to position [1234, 0]
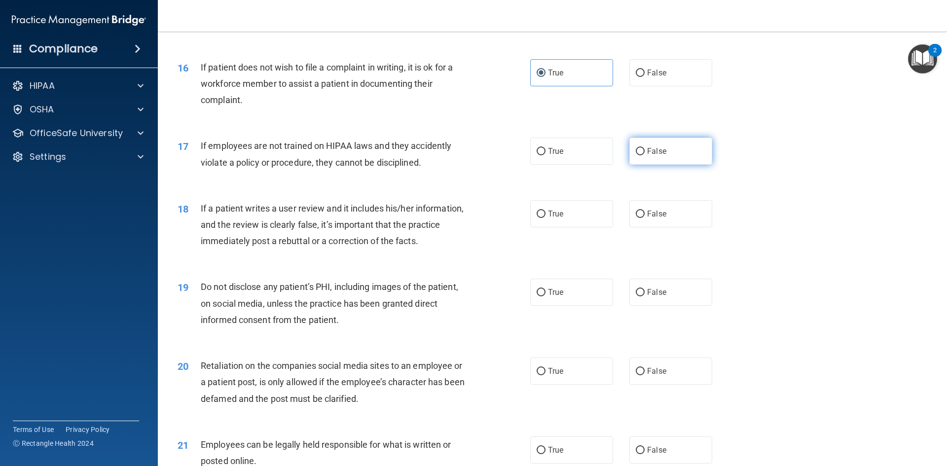
click at [605, 165] on label "False" at bounding box center [671, 151] width 83 height 27
click at [605, 155] on input "False" at bounding box center [640, 151] width 9 height 7
radio input "true"
click at [605, 222] on label "False" at bounding box center [671, 213] width 83 height 27
click at [605, 218] on input "False" at bounding box center [640, 214] width 9 height 7
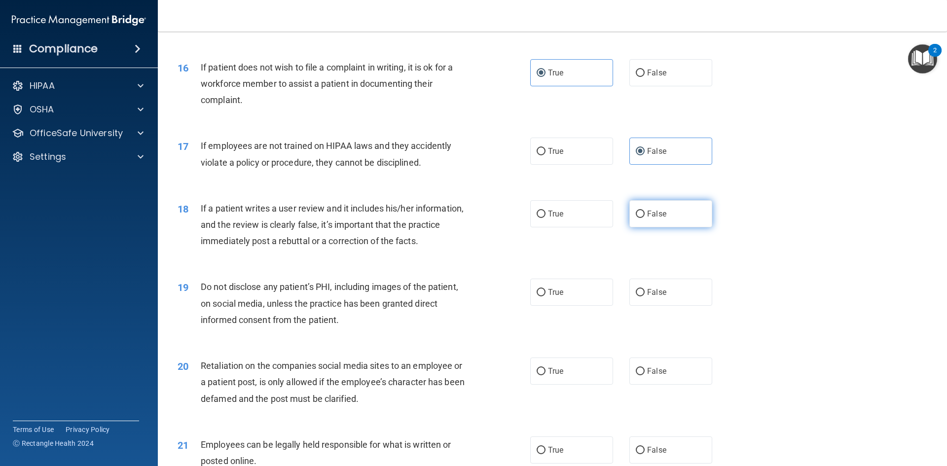
radio input "true"
click at [559, 297] on span "True" at bounding box center [555, 292] width 15 height 9
click at [546, 297] on input "True" at bounding box center [541, 292] width 9 height 7
radio input "true"
click at [605, 382] on label "False" at bounding box center [671, 371] width 83 height 27
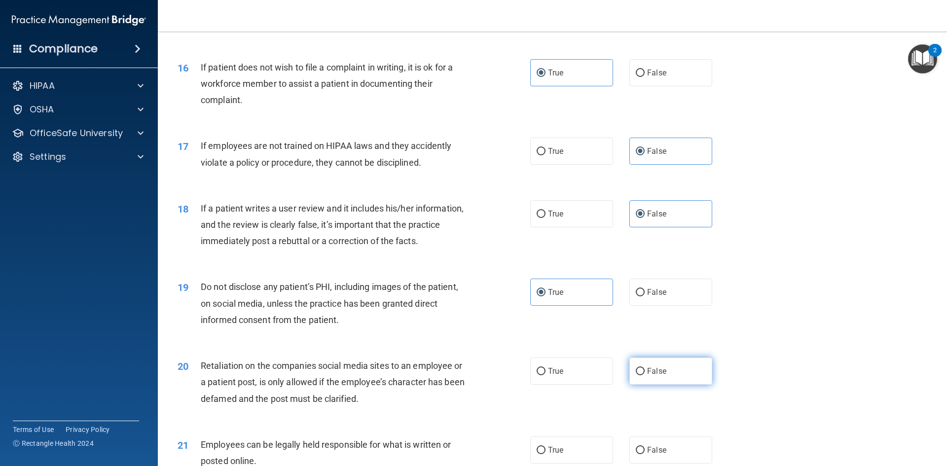
click at [605, 375] on input "False" at bounding box center [640, 371] width 9 height 7
radio input "true"
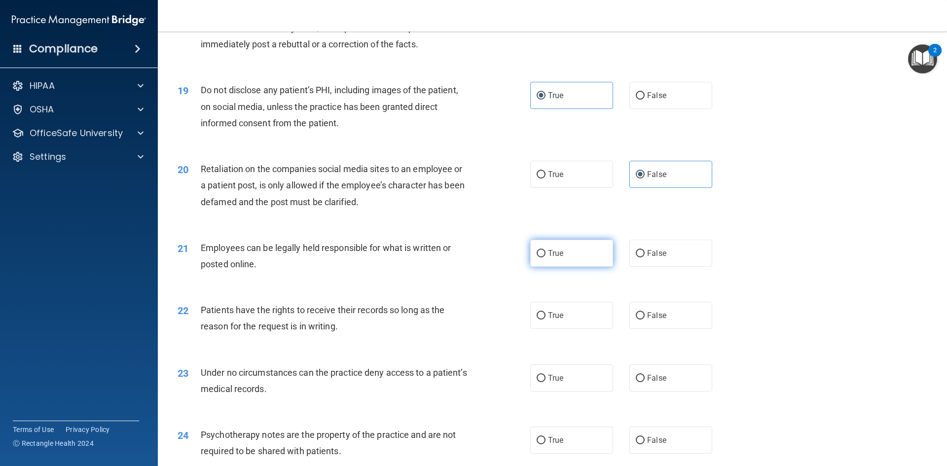
scroll to position [1431, 0]
click at [576, 266] on label "True" at bounding box center [571, 252] width 83 height 27
click at [546, 257] on input "True" at bounding box center [541, 253] width 9 height 7
radio input "true"
click at [605, 329] on label "False" at bounding box center [671, 314] width 83 height 27
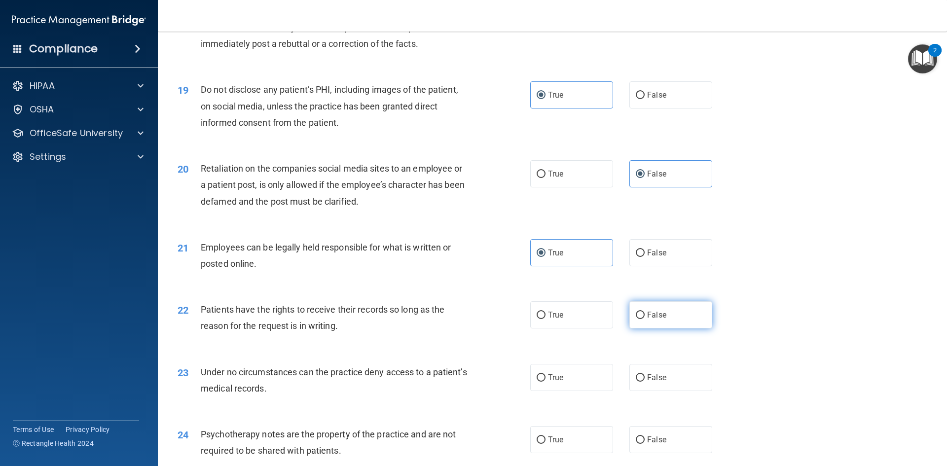
click at [605, 319] on input "False" at bounding box center [640, 315] width 9 height 7
radio input "true"
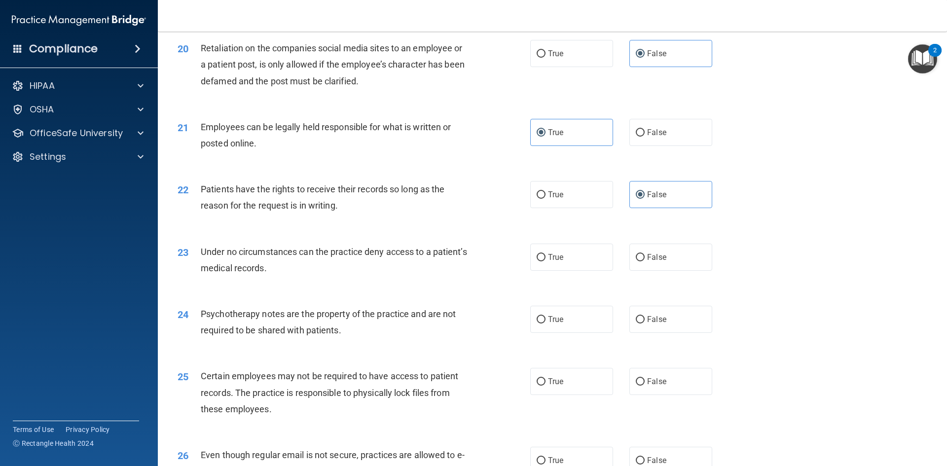
scroll to position [1579, 0]
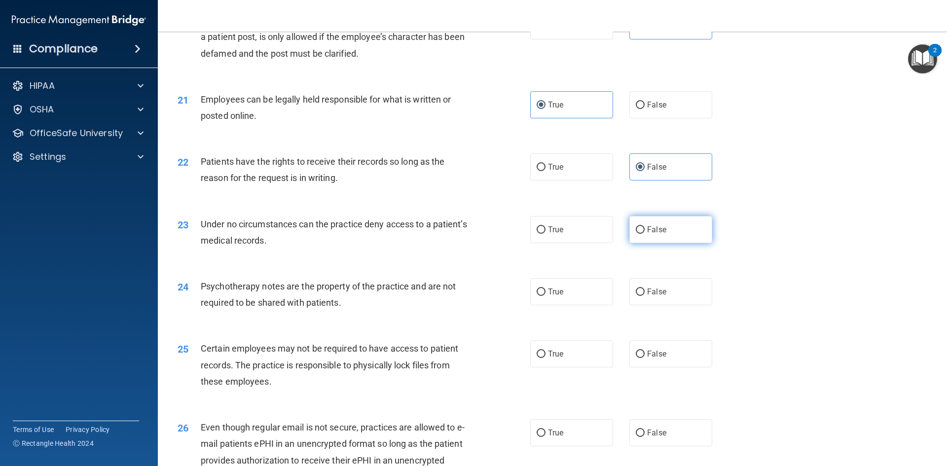
click at [605, 243] on label "False" at bounding box center [671, 229] width 83 height 27
click at [605, 234] on input "False" at bounding box center [640, 229] width 9 height 7
radio input "true"
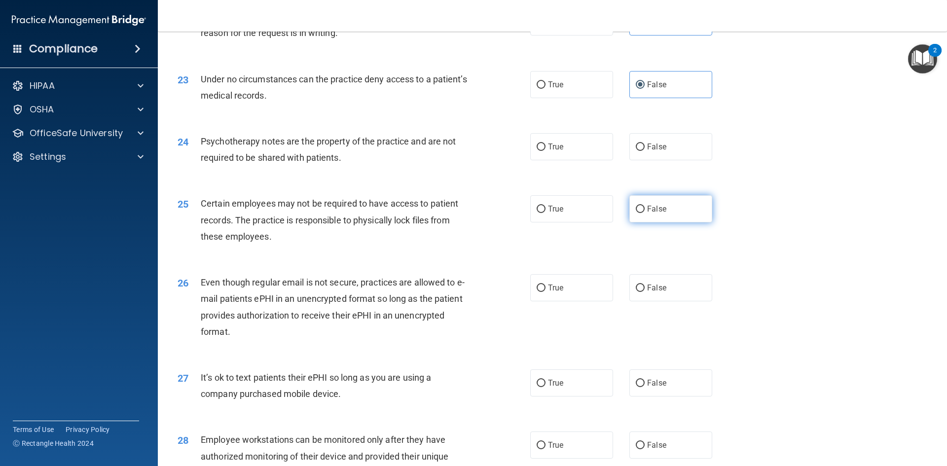
scroll to position [1727, 0]
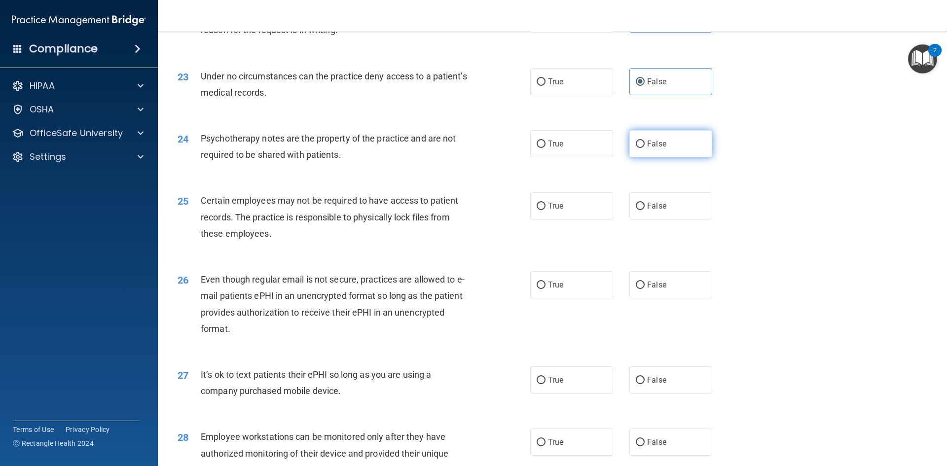
click at [605, 157] on label "False" at bounding box center [671, 143] width 83 height 27
click at [605, 148] on input "False" at bounding box center [640, 144] width 9 height 7
radio input "true"
click at [557, 220] on label "True" at bounding box center [571, 205] width 83 height 27
click at [546, 210] on input "True" at bounding box center [541, 206] width 9 height 7
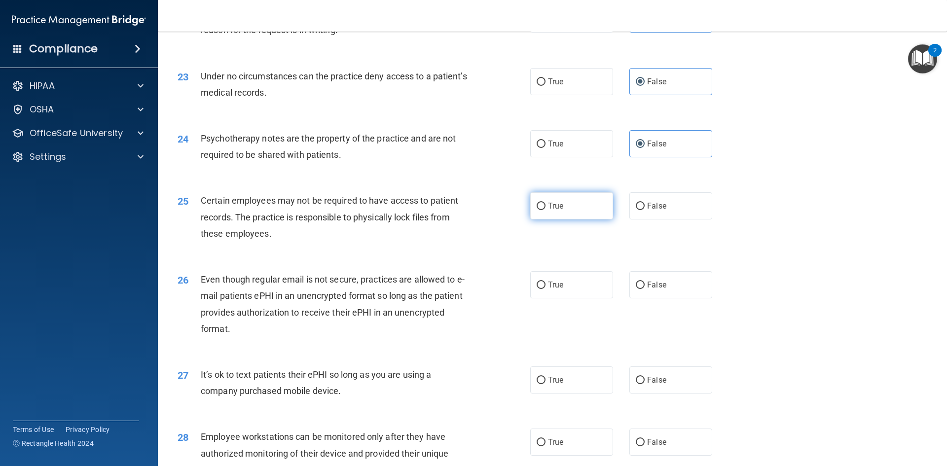
radio input "true"
click at [582, 298] on label "True" at bounding box center [571, 284] width 83 height 27
click at [546, 289] on input "True" at bounding box center [541, 285] width 9 height 7
radio input "true"
click at [605, 394] on label "False" at bounding box center [671, 380] width 83 height 27
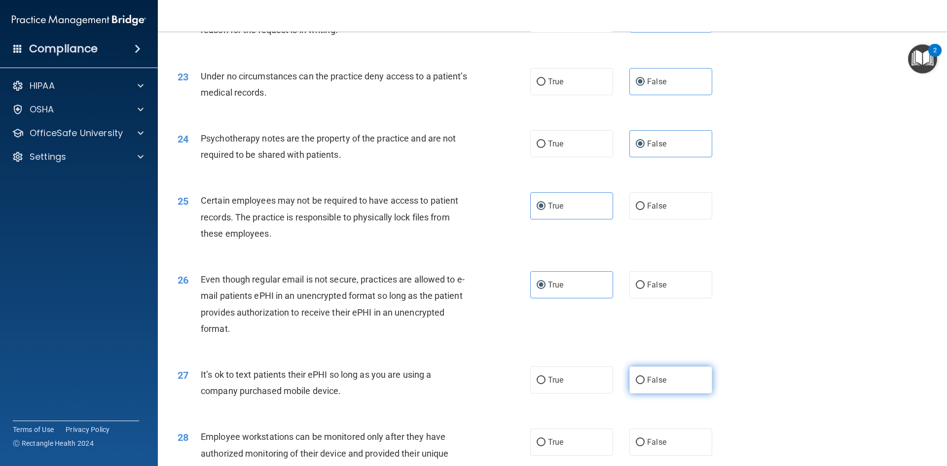
click at [605, 384] on input "False" at bounding box center [640, 380] width 9 height 7
radio input "true"
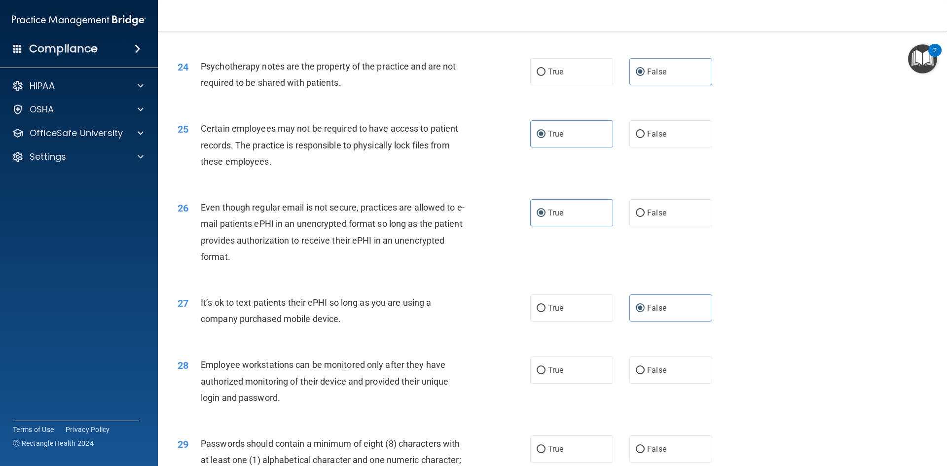
scroll to position [1826, 0]
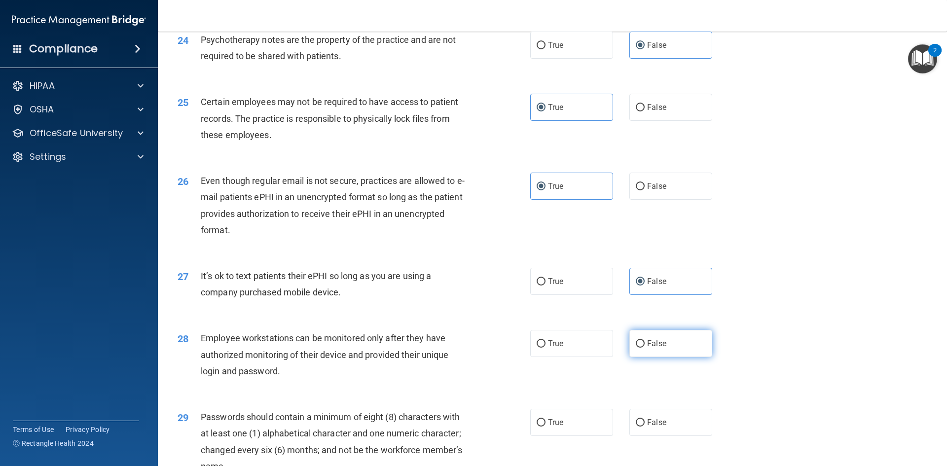
click at [605, 349] on label "False" at bounding box center [671, 343] width 83 height 27
click at [605, 348] on input "False" at bounding box center [640, 343] width 9 height 7
radio input "true"
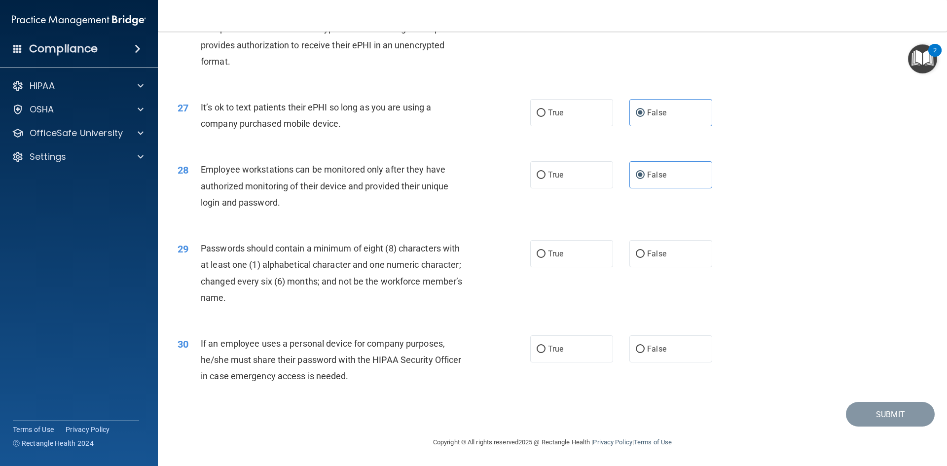
scroll to position [2011, 0]
click at [561, 248] on label "True" at bounding box center [571, 253] width 83 height 27
click at [546, 251] on input "True" at bounding box center [541, 254] width 9 height 7
radio input "true"
click at [605, 351] on span "False" at bounding box center [656, 348] width 19 height 9
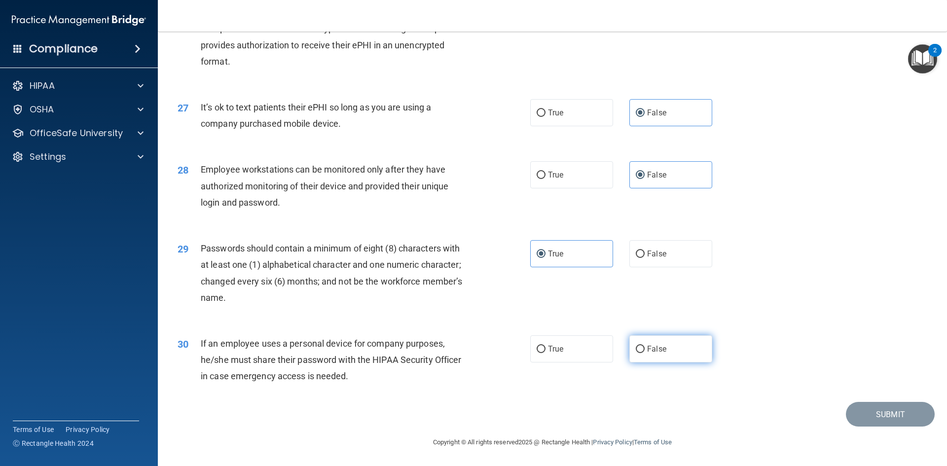
click at [605, 351] on input "False" at bounding box center [640, 349] width 9 height 7
radio input "true"
click at [605, 415] on button "Submit" at bounding box center [890, 414] width 89 height 25
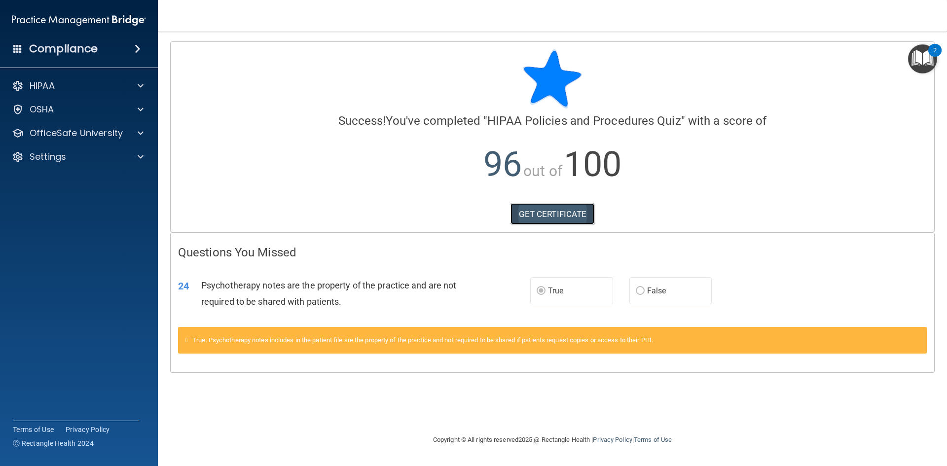
click at [566, 219] on link "GET CERTIFICATE" at bounding box center [553, 214] width 84 height 22
